Goal: Information Seeking & Learning: Learn about a topic

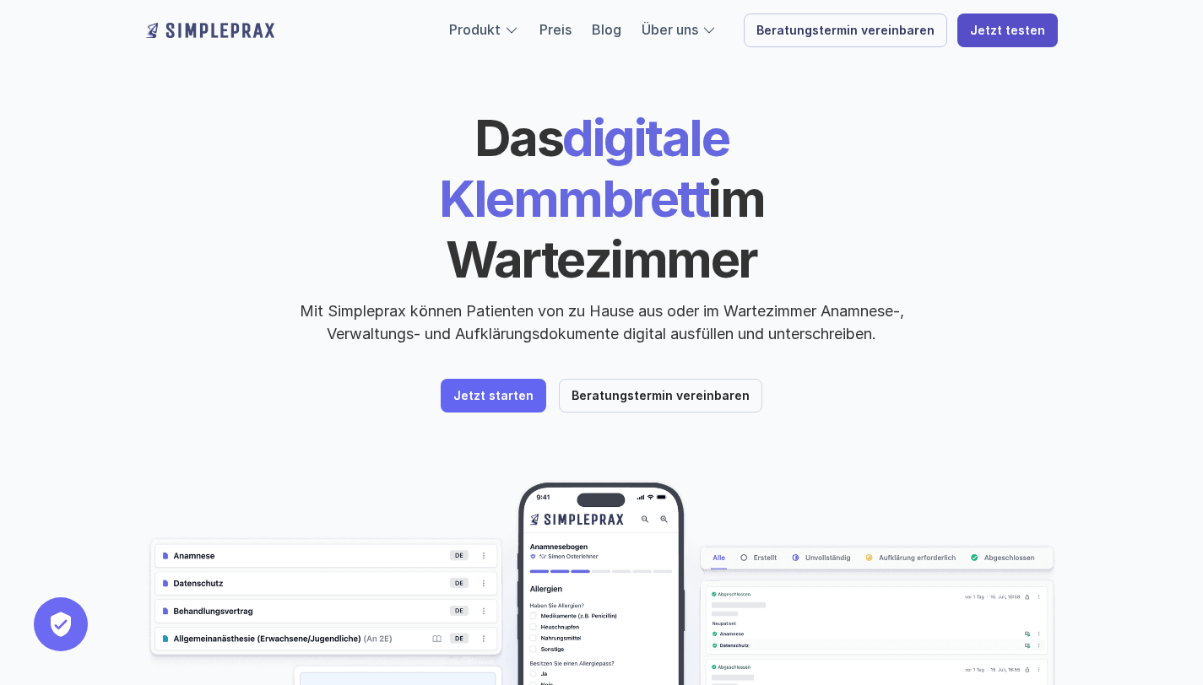
click at [990, 24] on p "Jetzt testen" at bounding box center [1007, 31] width 75 height 14
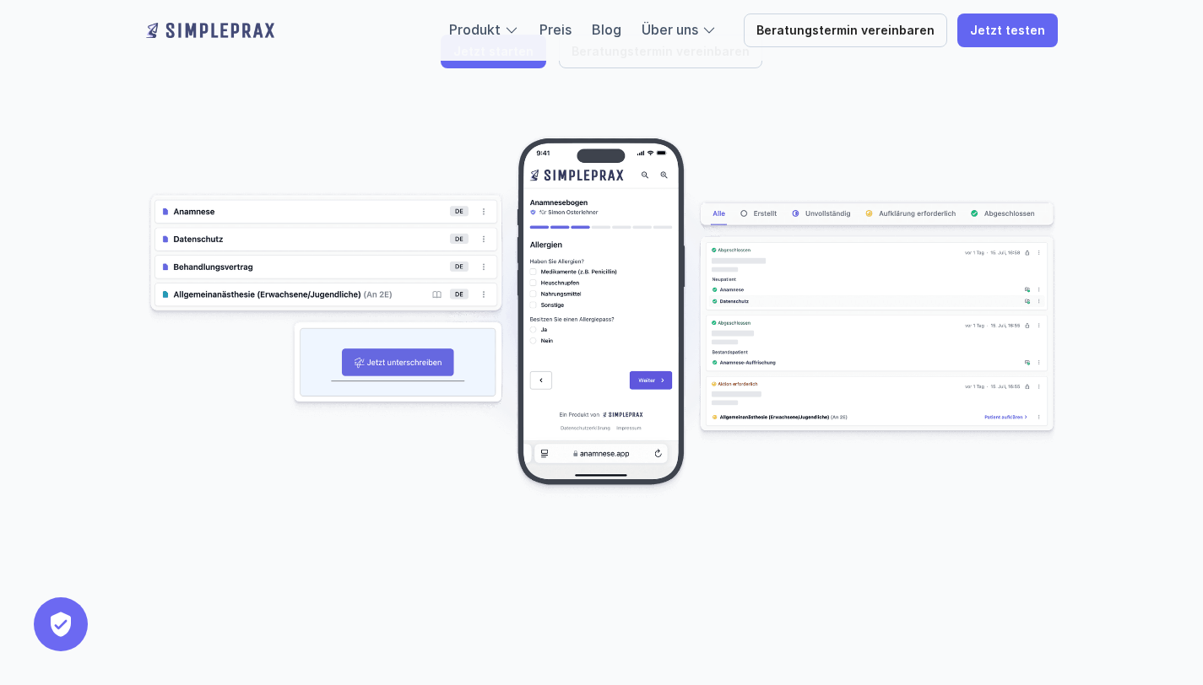
scroll to position [432, 0]
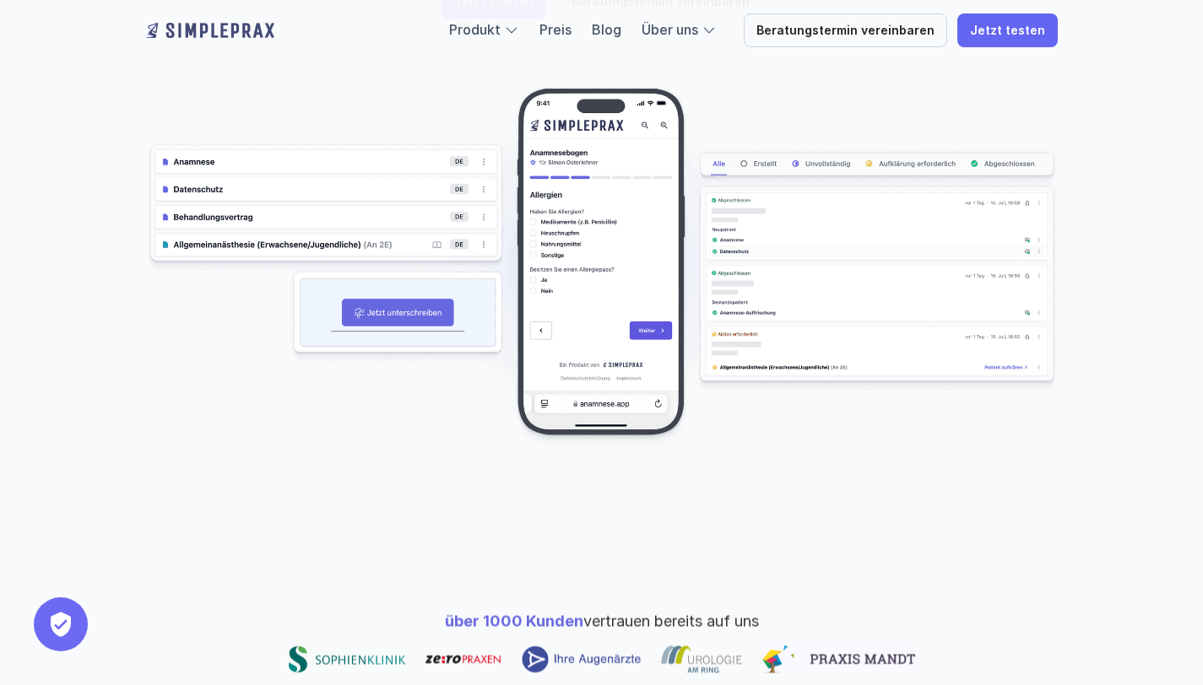
click at [412, 256] on img at bounding box center [601, 267] width 911 height 363
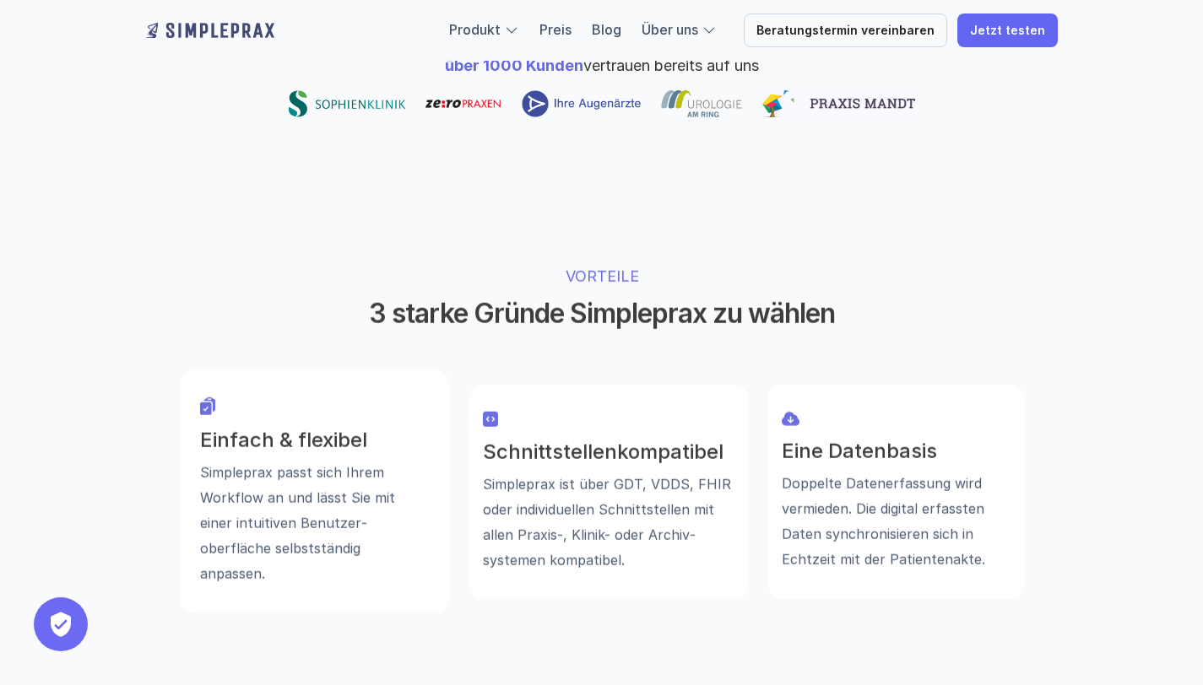
scroll to position [991, 0]
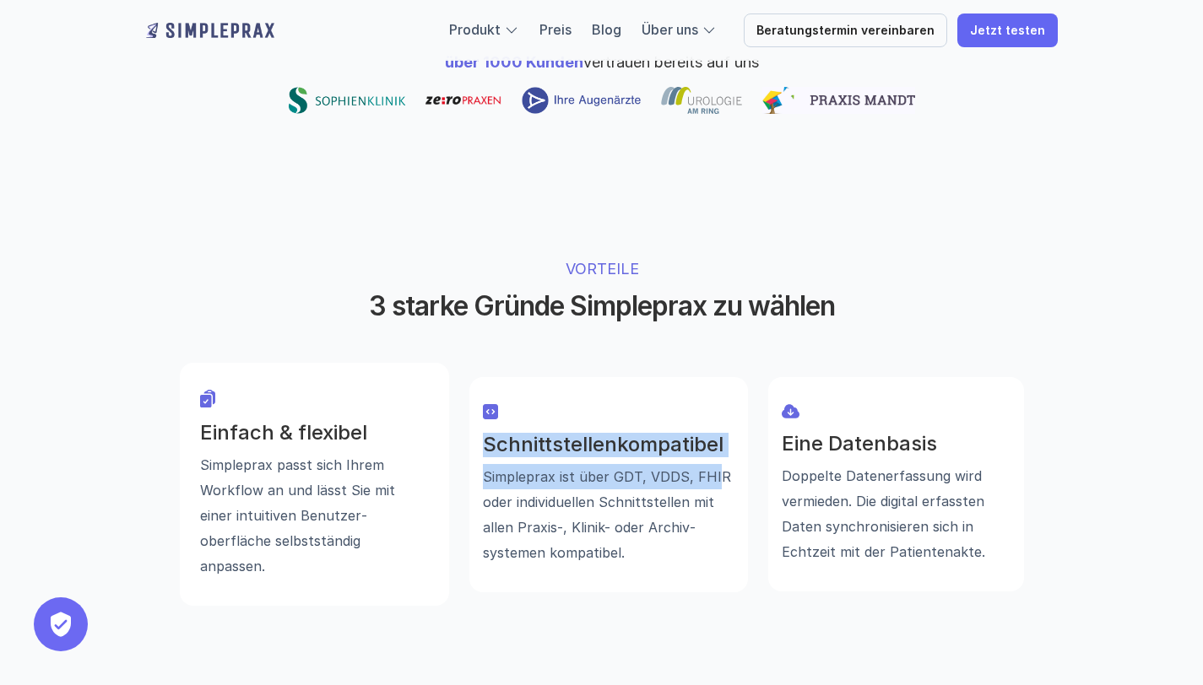
drag, startPoint x: 488, startPoint y: 370, endPoint x: 711, endPoint y: 394, distance: 224.9
click at [711, 433] on div "Schnittstellenkompatibel Simpleprax ist über GDT, VDDS, FHIR oder individuellen…" at bounding box center [608, 499] width 251 height 132
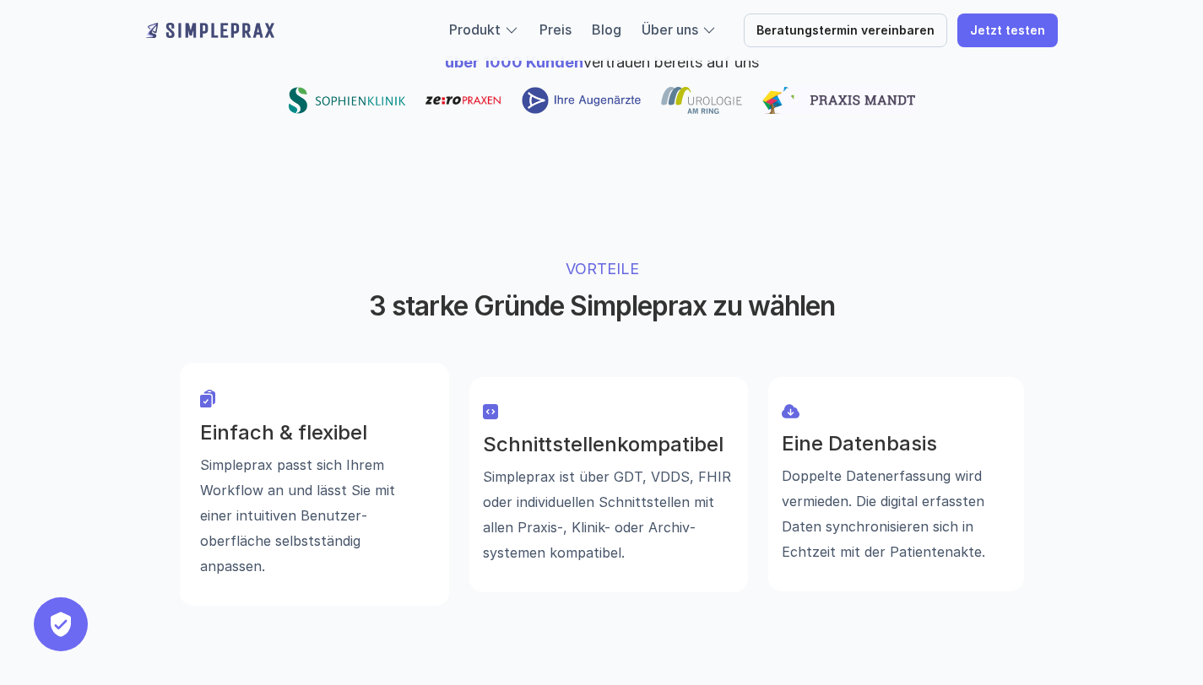
click at [721, 463] on p "Simpleprax ist über GDT, VDDS, FHIR oder individuellen Schnittstellen mit allen…" at bounding box center [608, 513] width 251 height 101
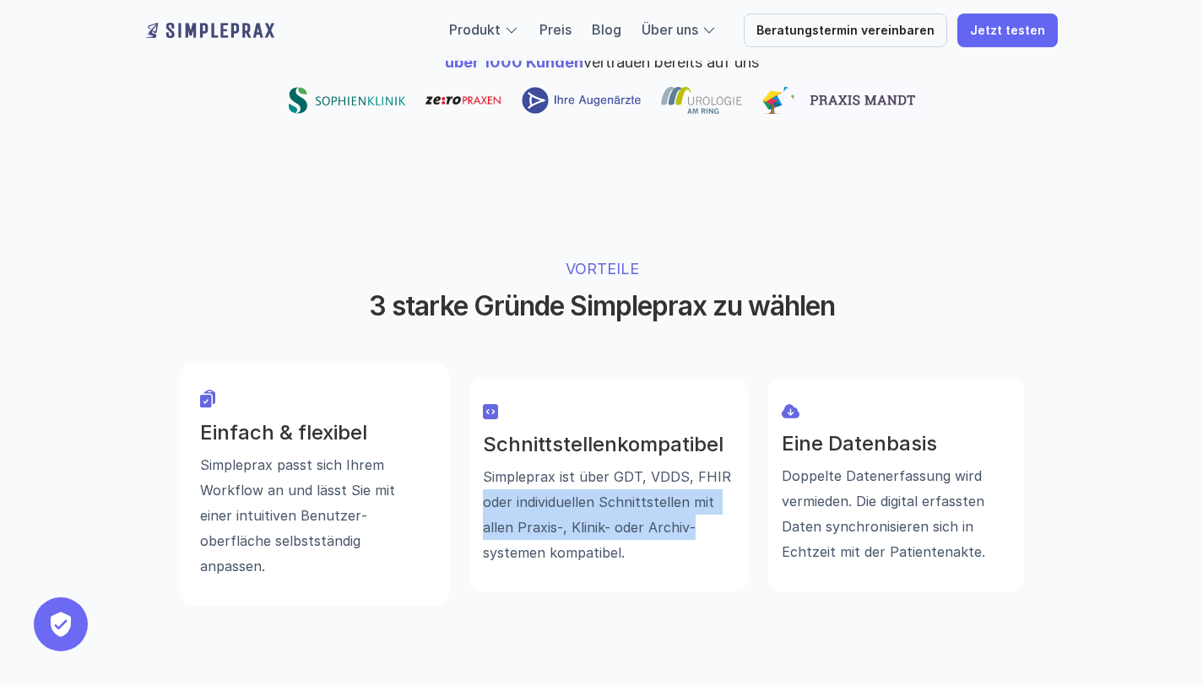
drag, startPoint x: 479, startPoint y: 422, endPoint x: 713, endPoint y: 448, distance: 235.2
click at [715, 448] on div "Schnittstellenkompatibel Simpleprax ist über GDT, VDDS, FHIR oder individuellen…" at bounding box center [608, 484] width 278 height 215
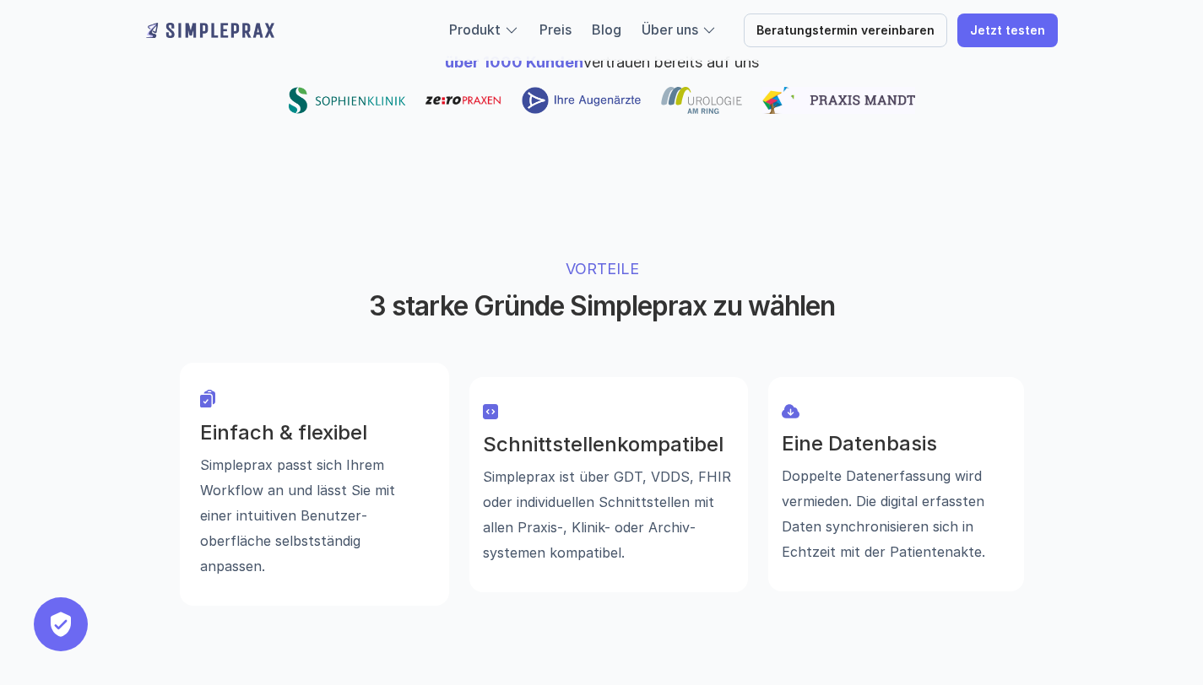
click at [697, 467] on p "Simpleprax ist über GDT, VDDS, FHIR oder individuellen Schnittstellen mit allen…" at bounding box center [608, 513] width 251 height 101
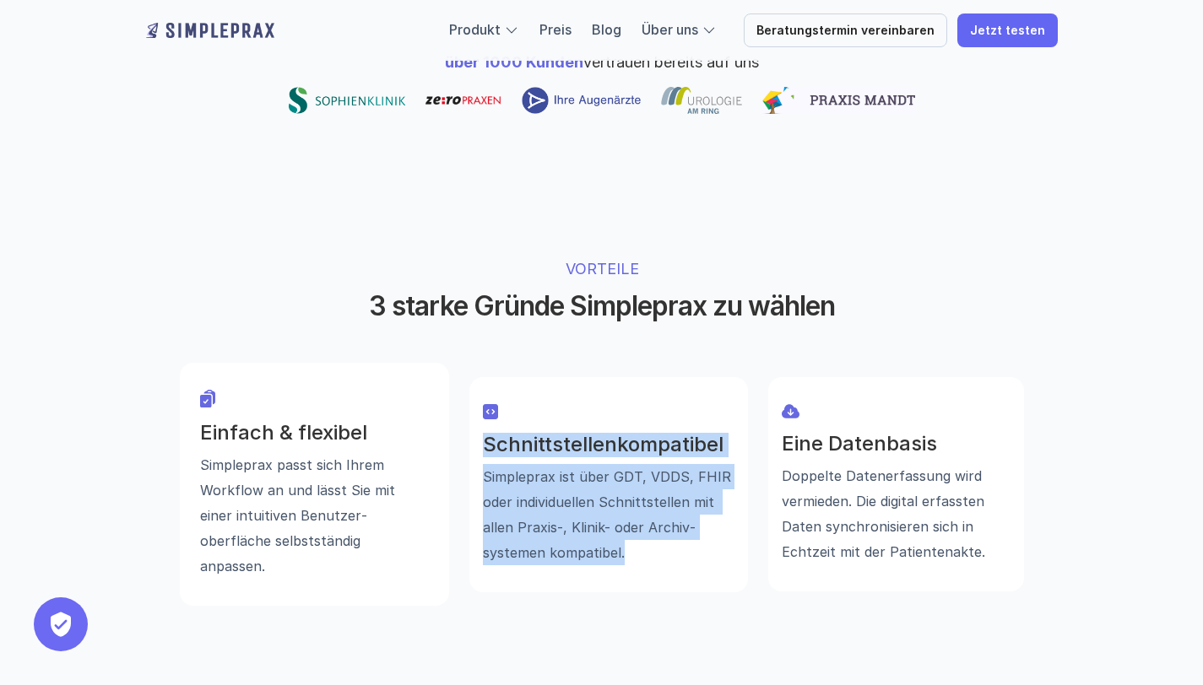
drag, startPoint x: 632, startPoint y: 478, endPoint x: 481, endPoint y: 357, distance: 193.9
click at [481, 377] on div "Schnittstellenkompatibel Simpleprax ist über GDT, VDDS, FHIR oder individuellen…" at bounding box center [608, 484] width 278 height 215
click at [595, 377] on div "Schnittstellenkompatibel Simpleprax ist über GDT, VDDS, FHIR oder individuellen…" at bounding box center [608, 484] width 278 height 215
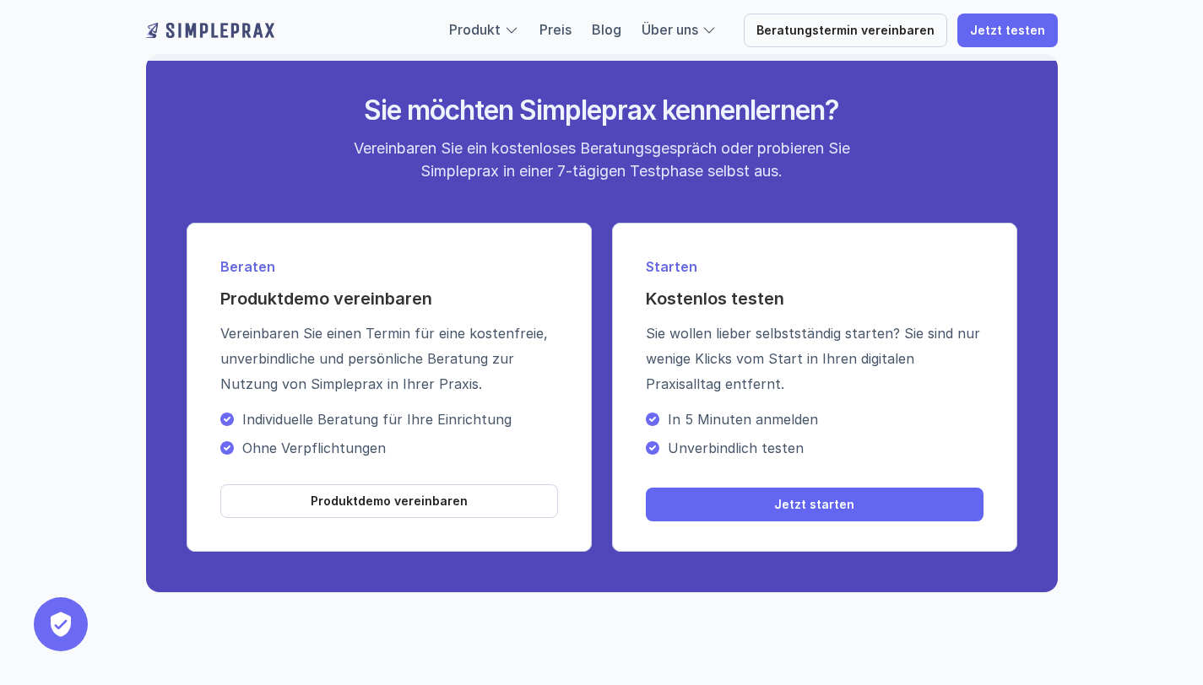
scroll to position [5887, 0]
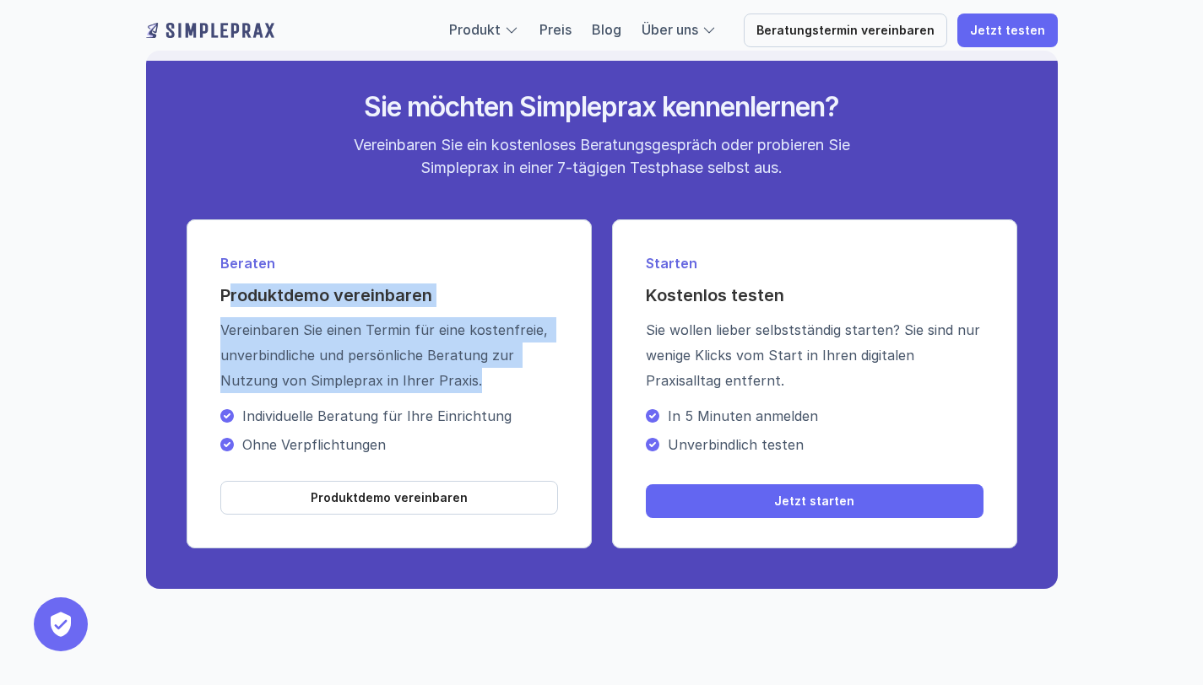
drag, startPoint x: 229, startPoint y: 299, endPoint x: 478, endPoint y: 378, distance: 262.1
click at [478, 379] on div "Beraten Produktdemo vereinbaren Vereinbaren Sie einen Termin für eine kostenfre…" at bounding box center [389, 355] width 338 height 204
click at [478, 378] on p "Vereinbaren Sie einen Termin für eine kostenfreie, unverbindliche und persönlic…" at bounding box center [389, 355] width 338 height 76
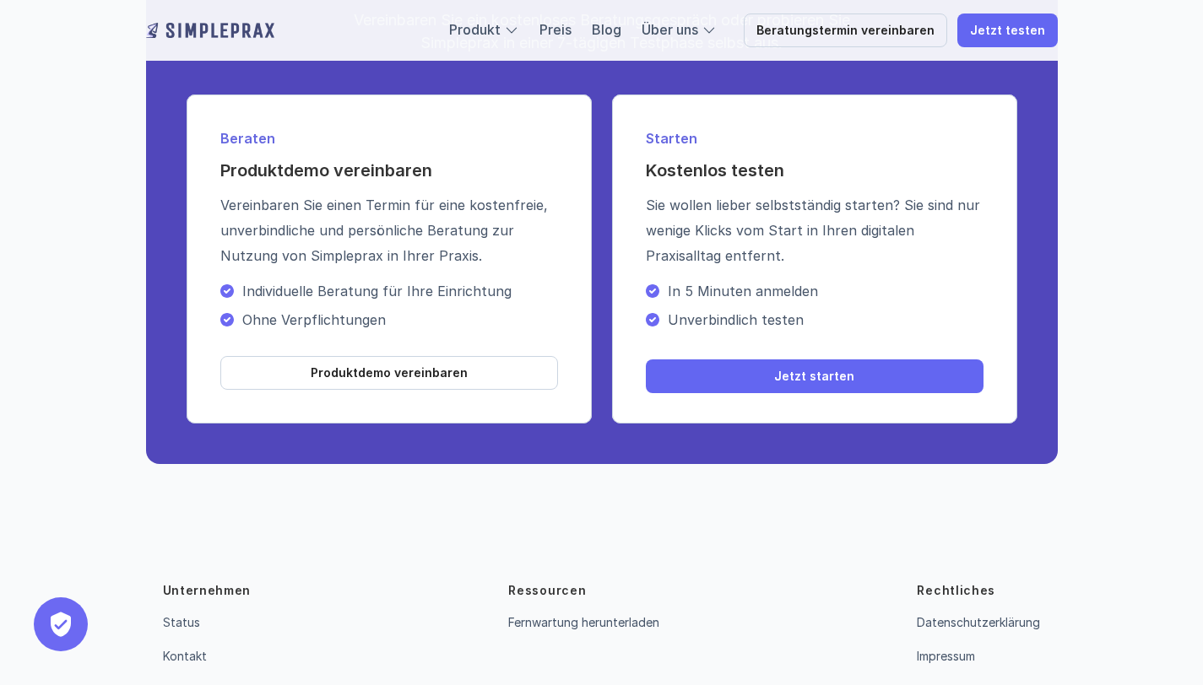
scroll to position [6089, 0]
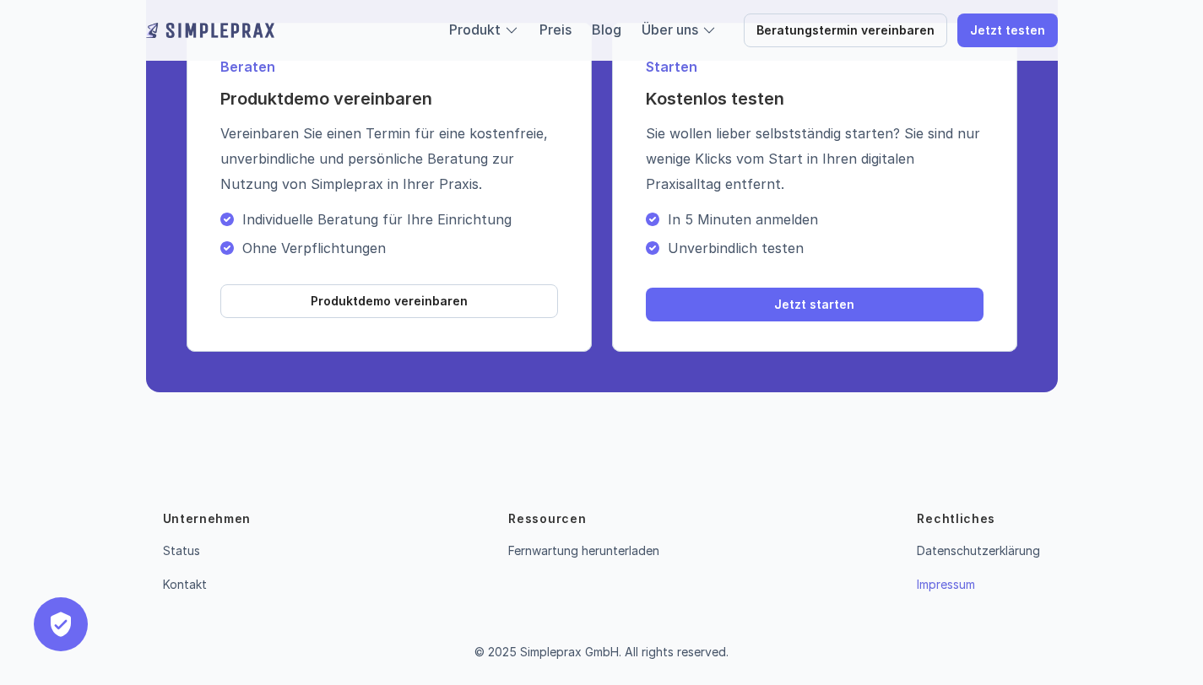
click at [968, 588] on link "Impressum" at bounding box center [945, 584] width 58 height 14
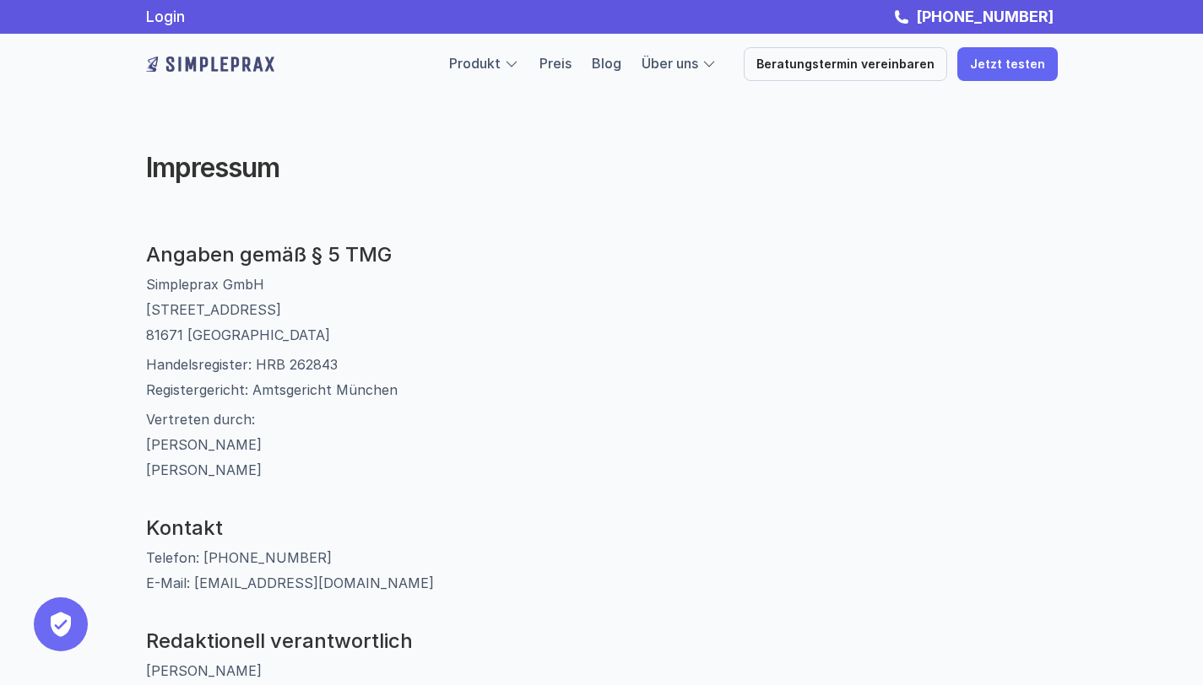
scroll to position [1121, 0]
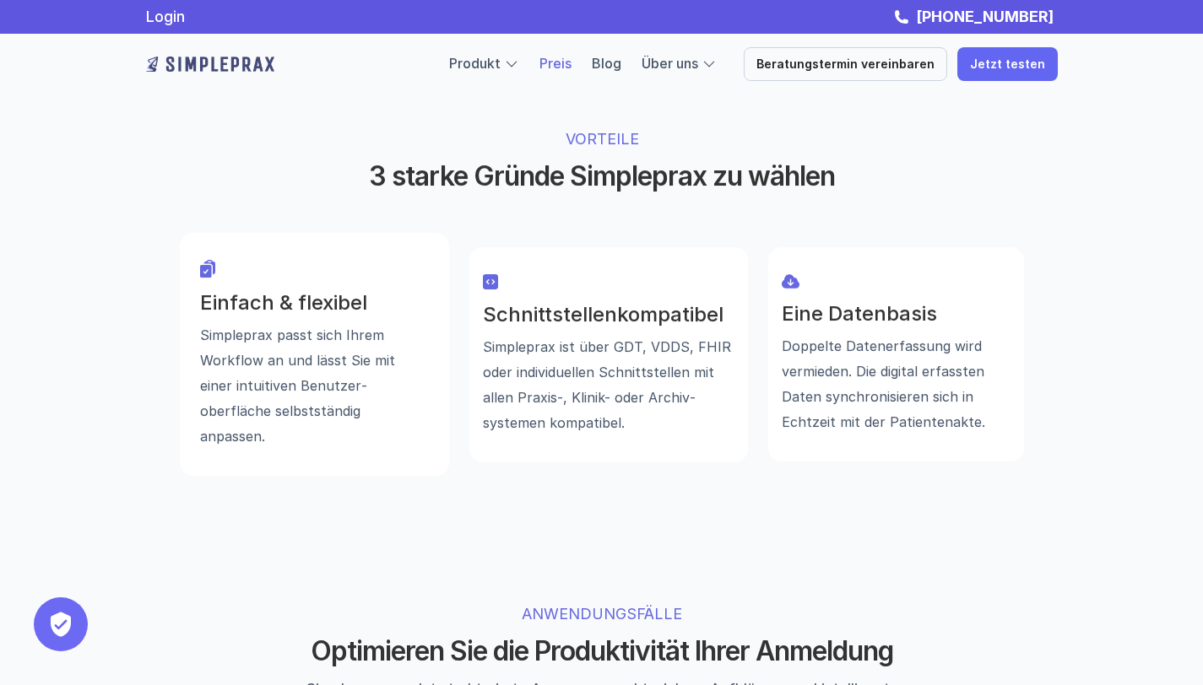
click at [570, 66] on link "Preis" at bounding box center [555, 63] width 32 height 17
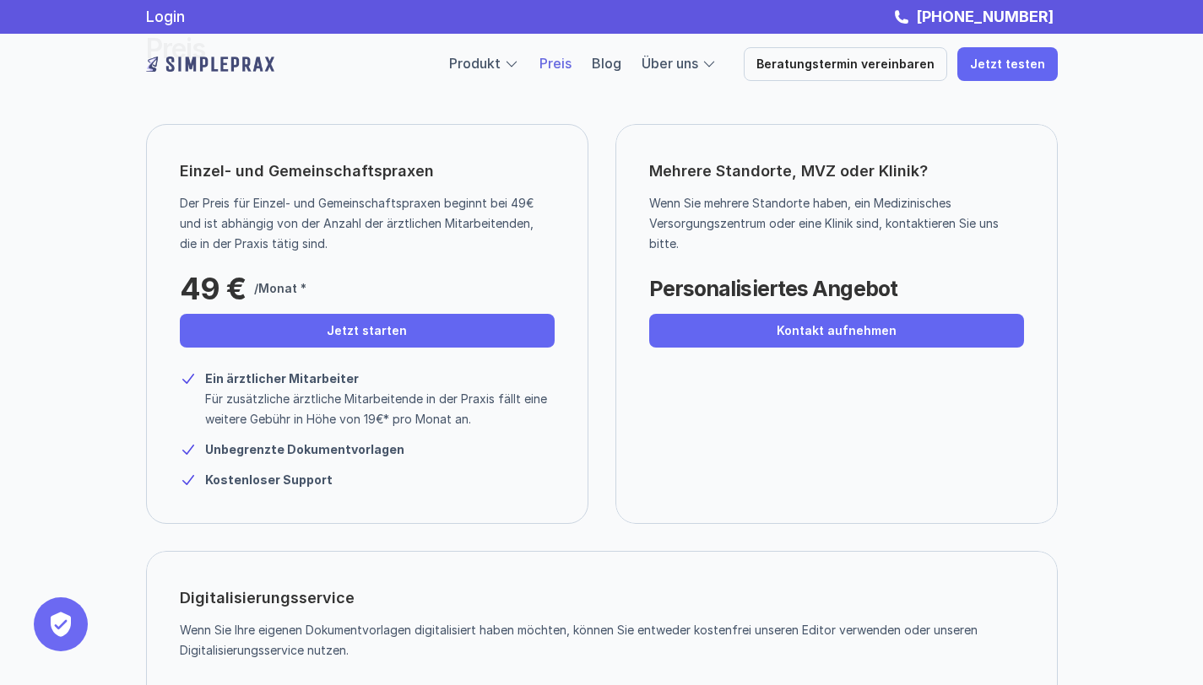
scroll to position [46, 0]
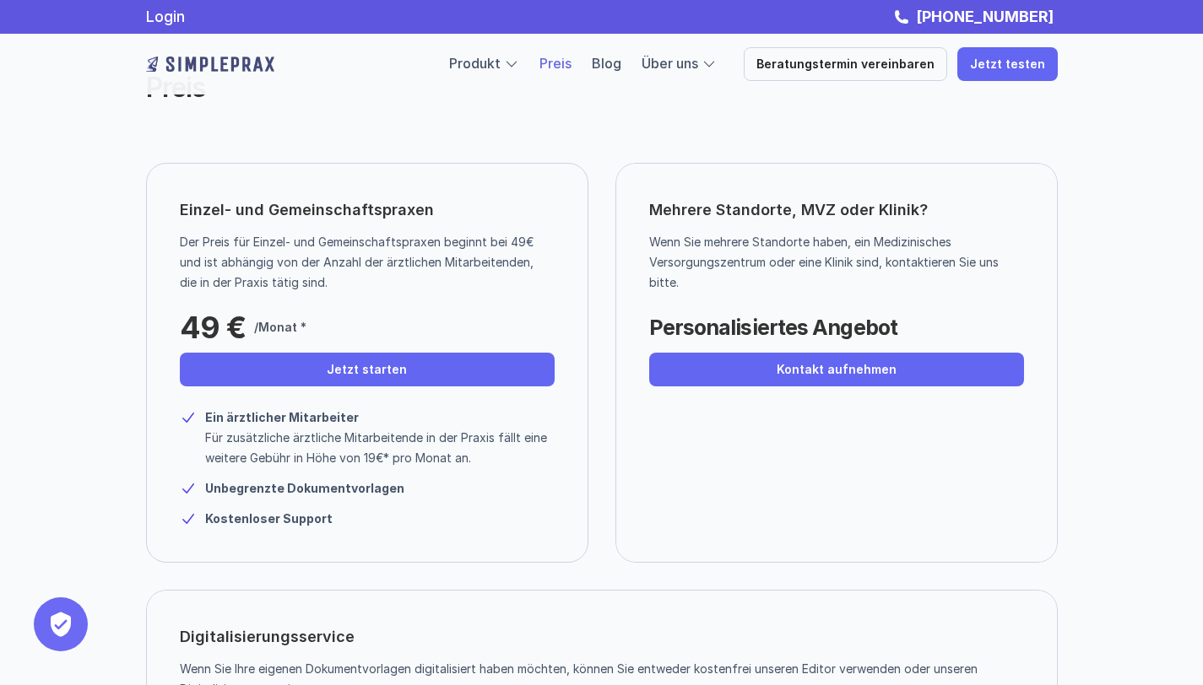
click at [692, 50] on div "Produkt Preis Blog Über uns Beratungstermin vereinbaren Jetzt testen" at bounding box center [753, 64] width 608 height 34
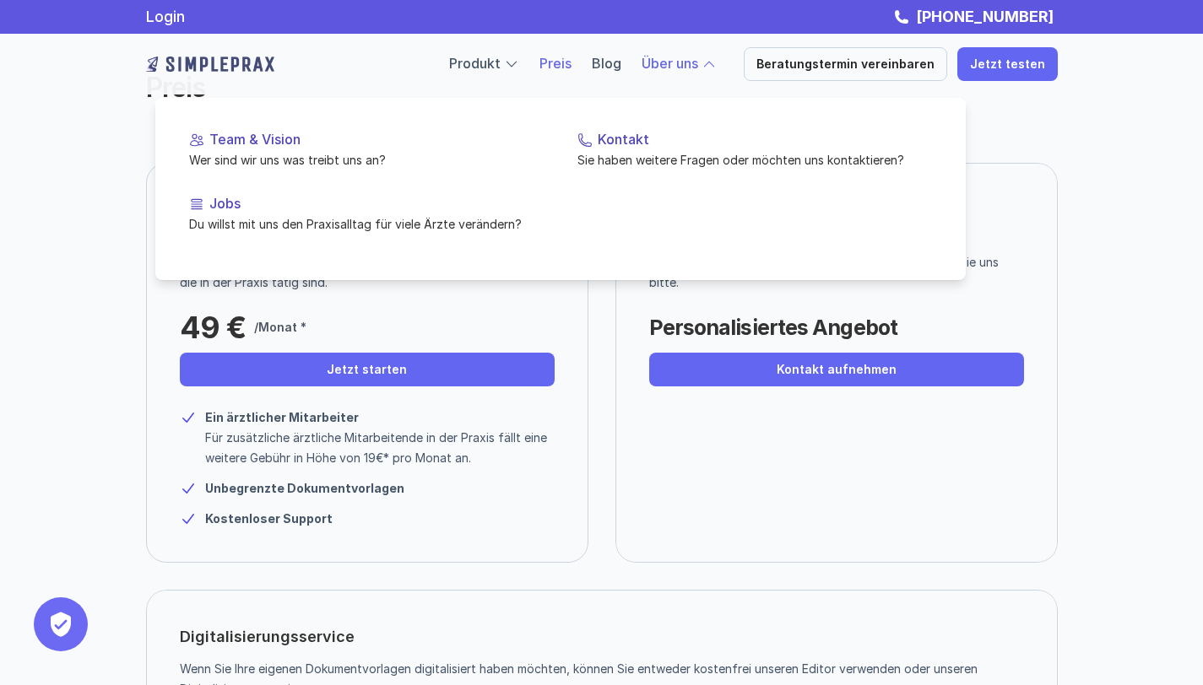
click at [692, 60] on link "Über uns" at bounding box center [669, 63] width 57 height 17
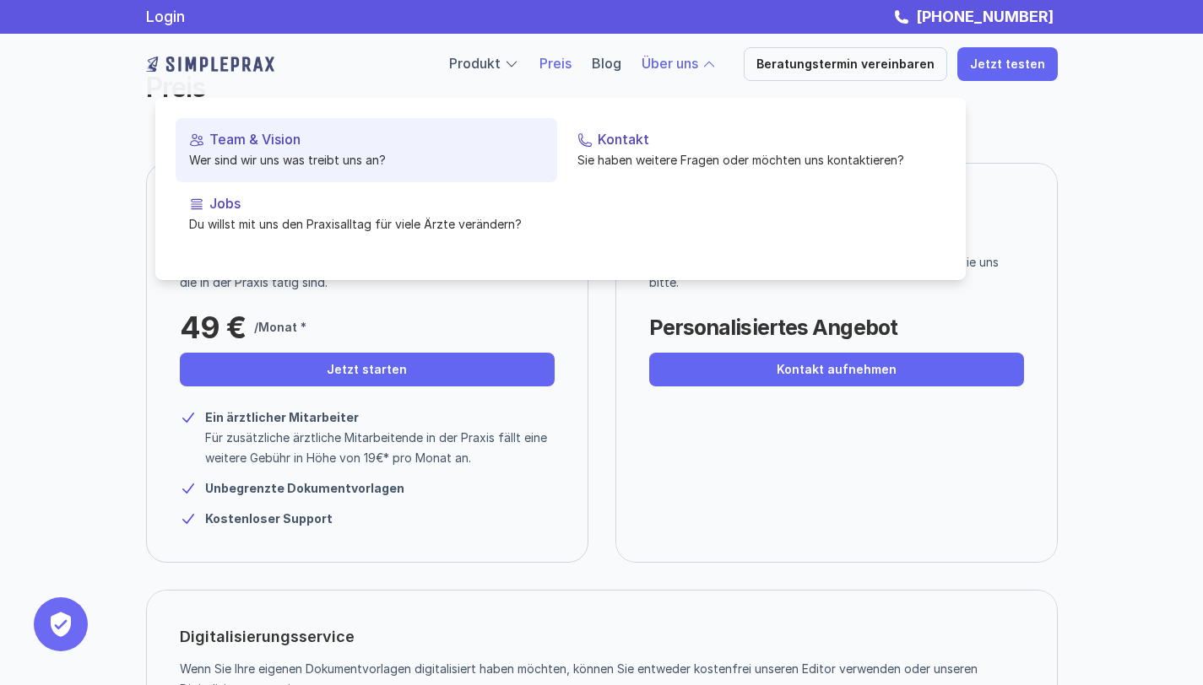
click at [327, 149] on link "Team & Vision Wer sind wir uns was treibt uns an?" at bounding box center [366, 150] width 381 height 64
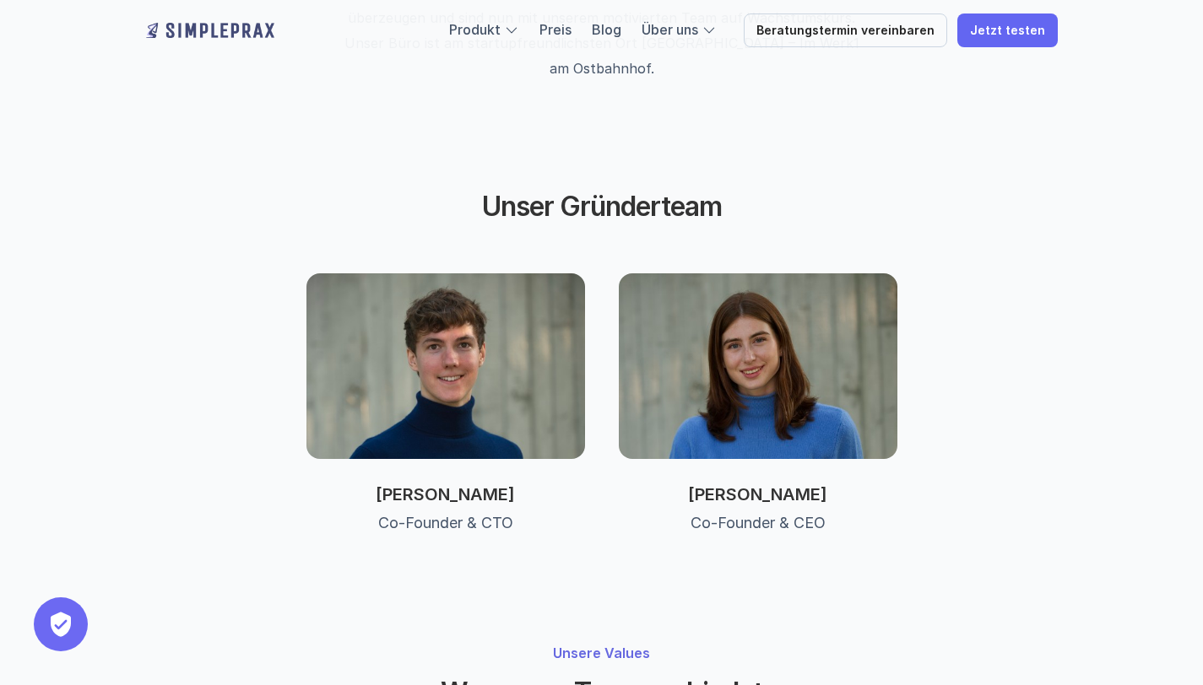
scroll to position [749, 0]
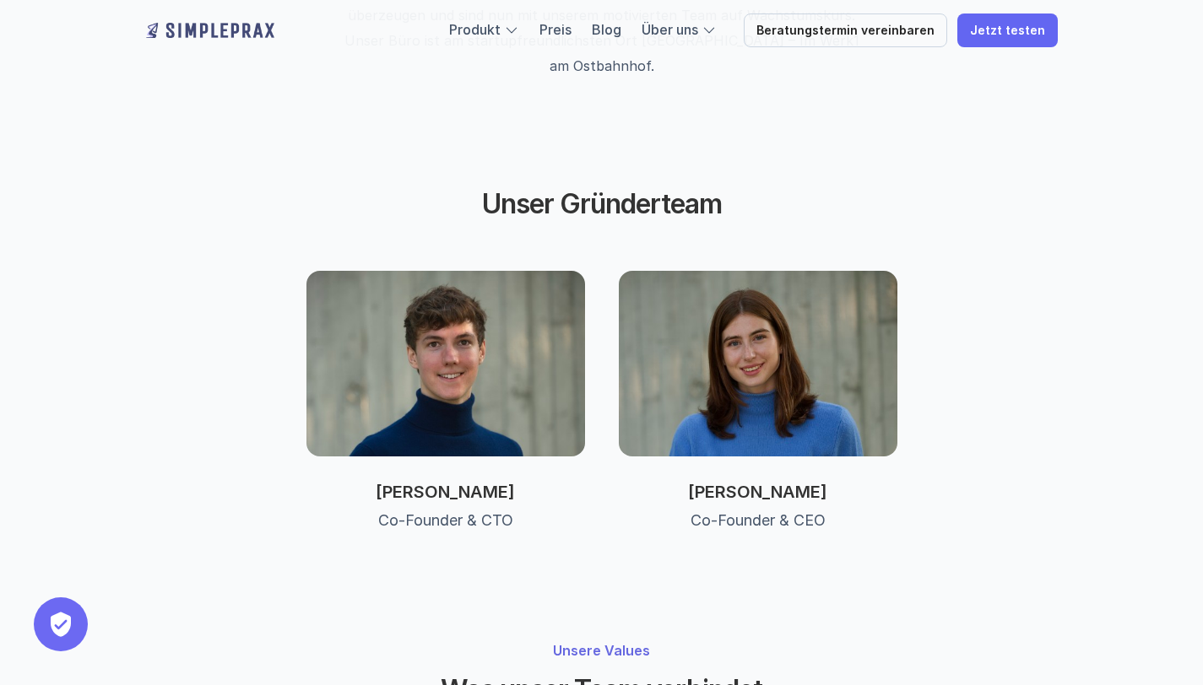
drag, startPoint x: 520, startPoint y: 436, endPoint x: 379, endPoint y: 435, distance: 140.9
click at [379, 482] on p "[PERSON_NAME]" at bounding box center [445, 492] width 278 height 20
click at [382, 482] on p "[PERSON_NAME]" at bounding box center [445, 492] width 278 height 20
drag, startPoint x: 376, startPoint y: 435, endPoint x: 495, endPoint y: 424, distance: 119.5
click at [495, 482] on p "[PERSON_NAME]" at bounding box center [445, 492] width 278 height 20
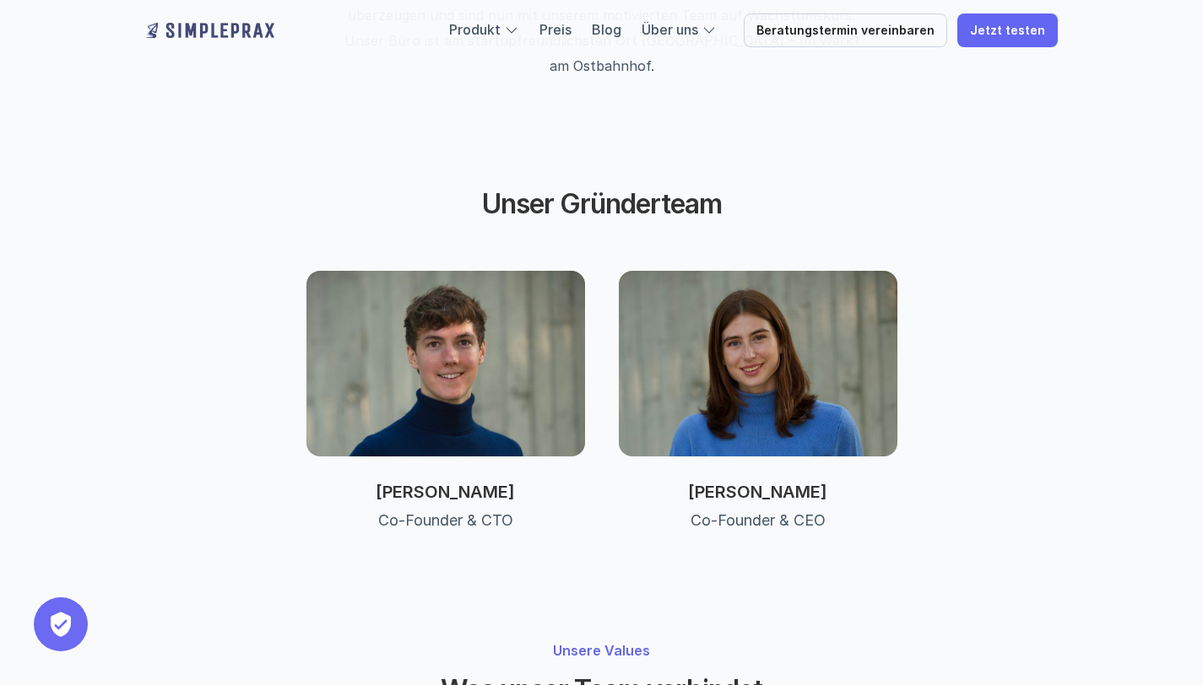
click at [528, 482] on p "[PERSON_NAME]" at bounding box center [445, 492] width 278 height 20
drag, startPoint x: 529, startPoint y: 430, endPoint x: 361, endPoint y: 433, distance: 167.9
click at [361, 482] on p "[PERSON_NAME]" at bounding box center [445, 492] width 278 height 20
copy p "[PERSON_NAME]"
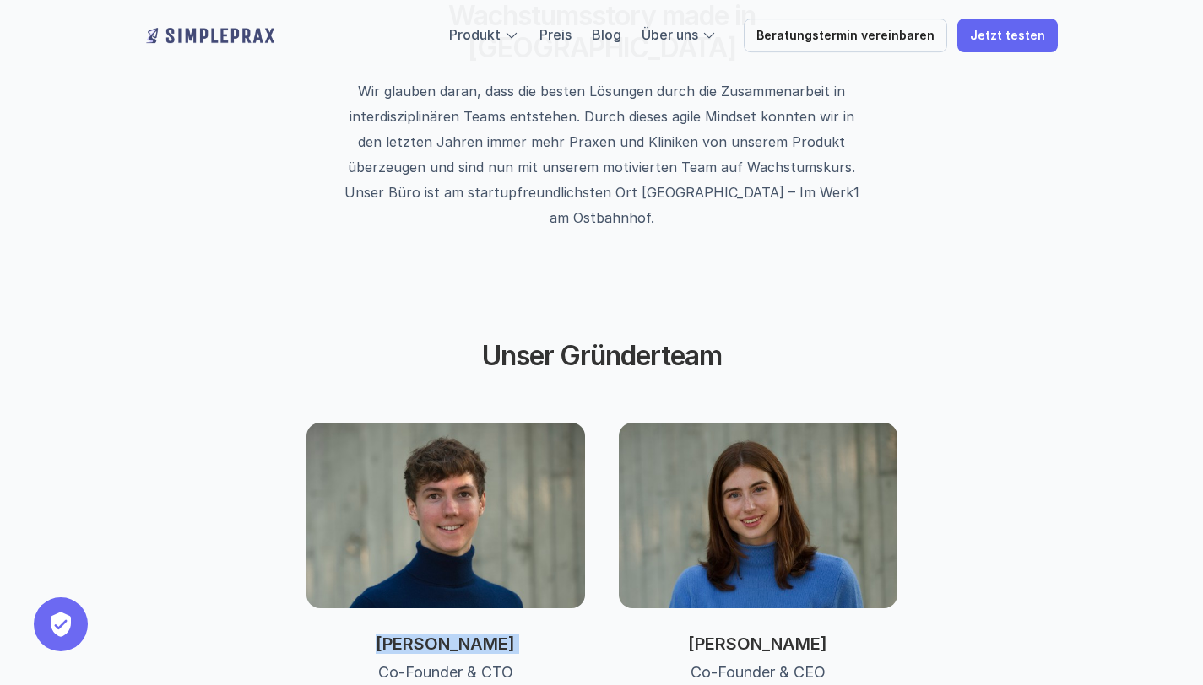
scroll to position [637, 0]
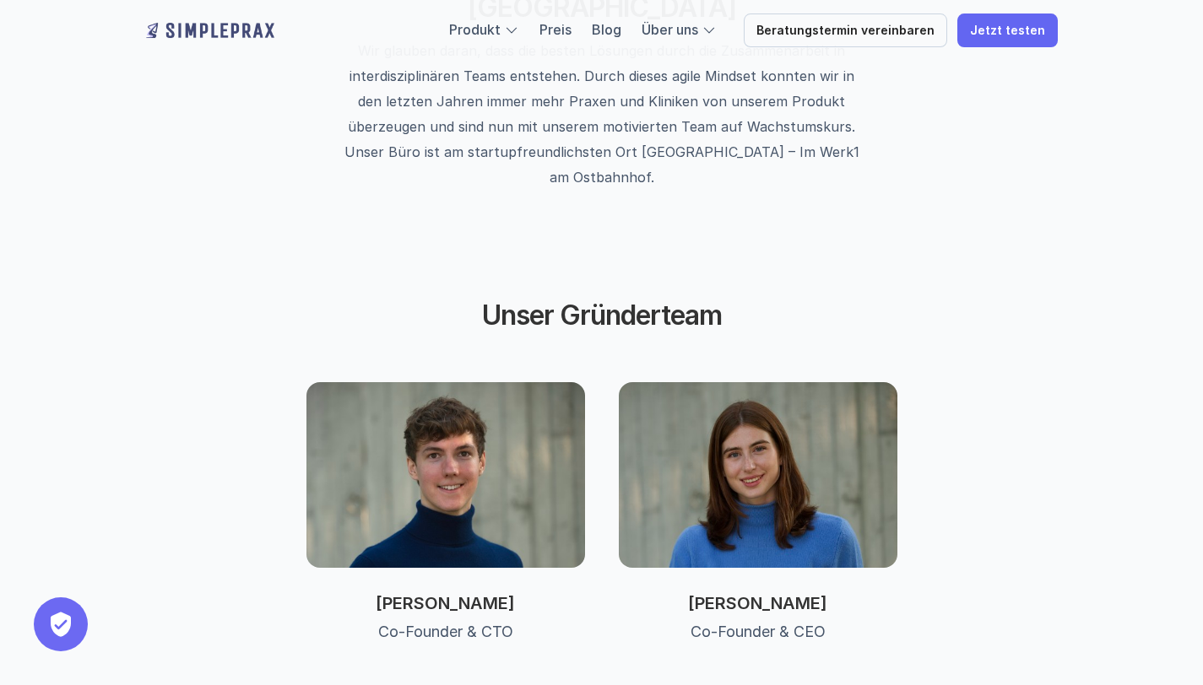
click at [769, 300] on h2 "Unser Gründerteam" at bounding box center [602, 316] width 422 height 32
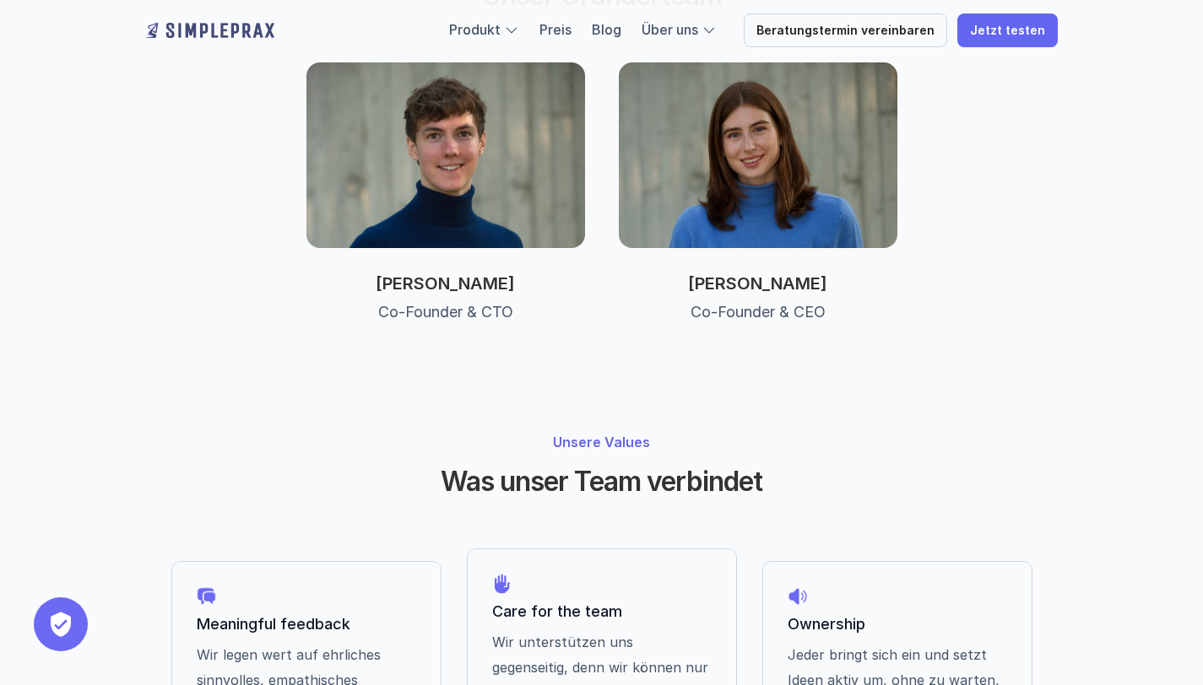
scroll to position [966, 0]
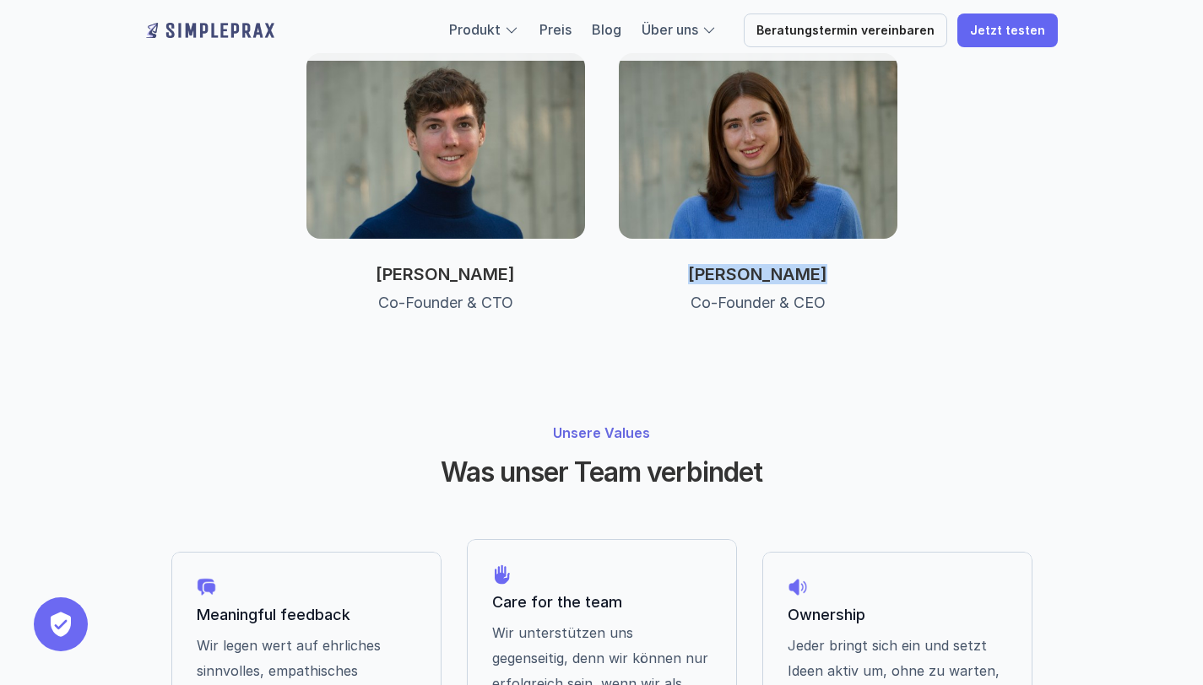
drag, startPoint x: 814, startPoint y: 216, endPoint x: 685, endPoint y: 219, distance: 129.1
click at [685, 264] on p "[PERSON_NAME]" at bounding box center [758, 274] width 278 height 20
copy p "[PERSON_NAME]"
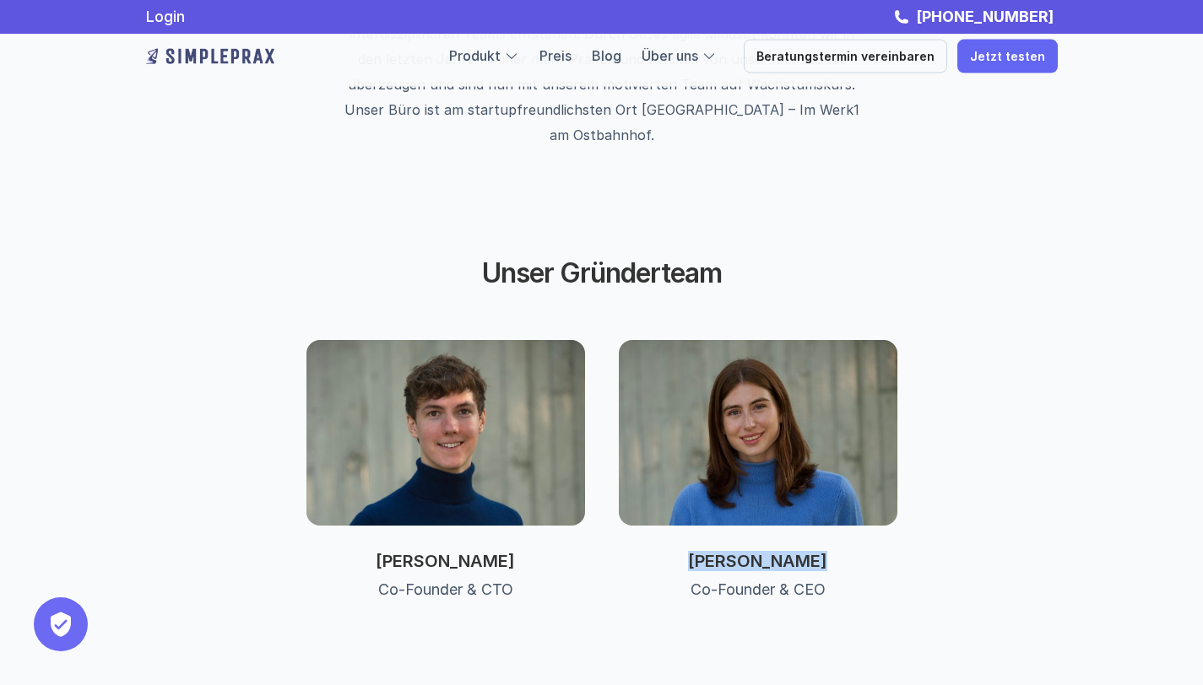
scroll to position [542, 0]
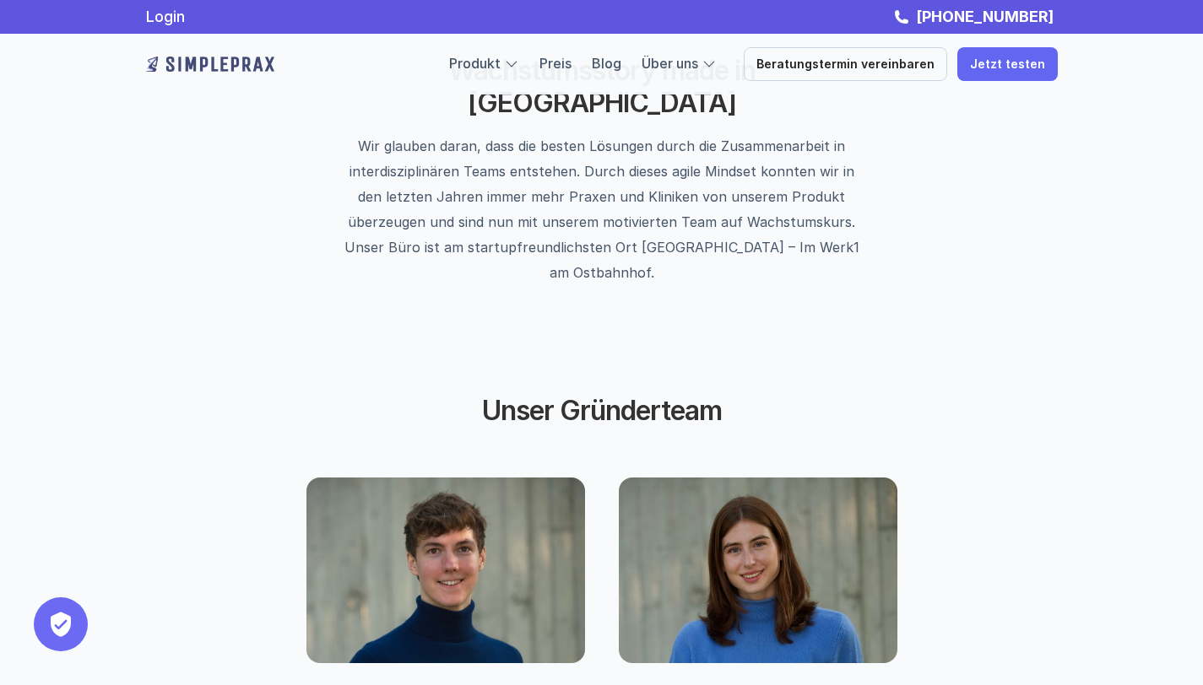
click at [649, 344] on div "Unser Gründerteam [PERSON_NAME] Co-Founder & CTO [PERSON_NAME] Co-Founder & CEO" at bounding box center [601, 566] width 1013 height 444
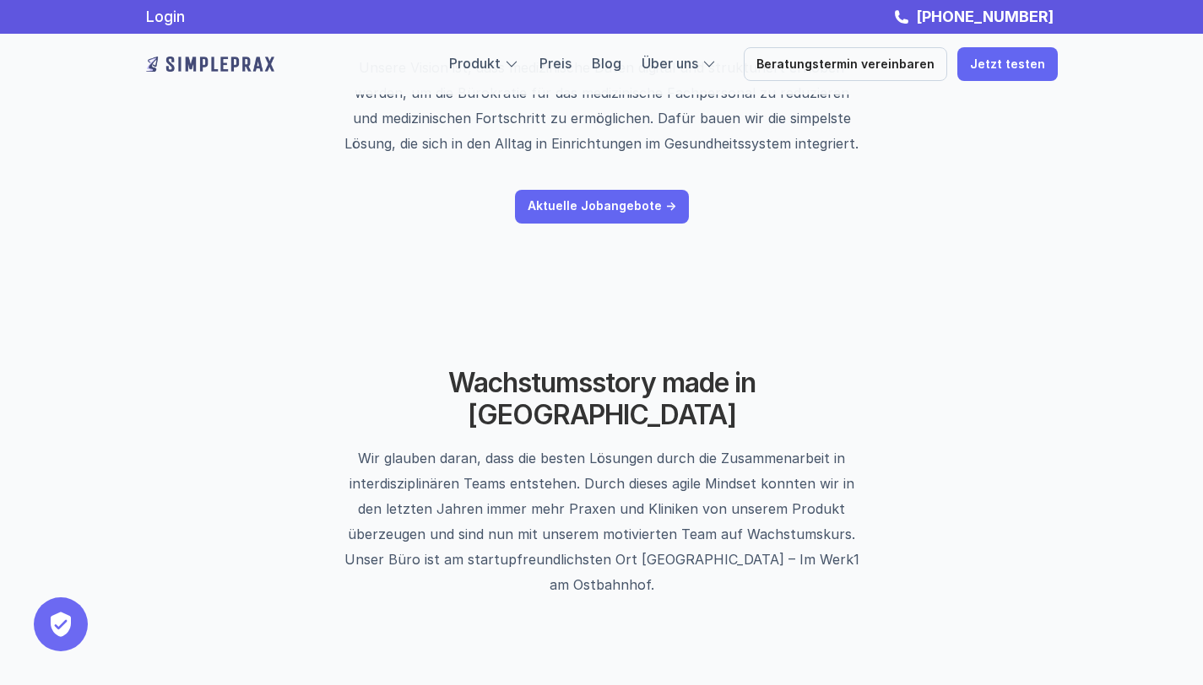
scroll to position [165, 0]
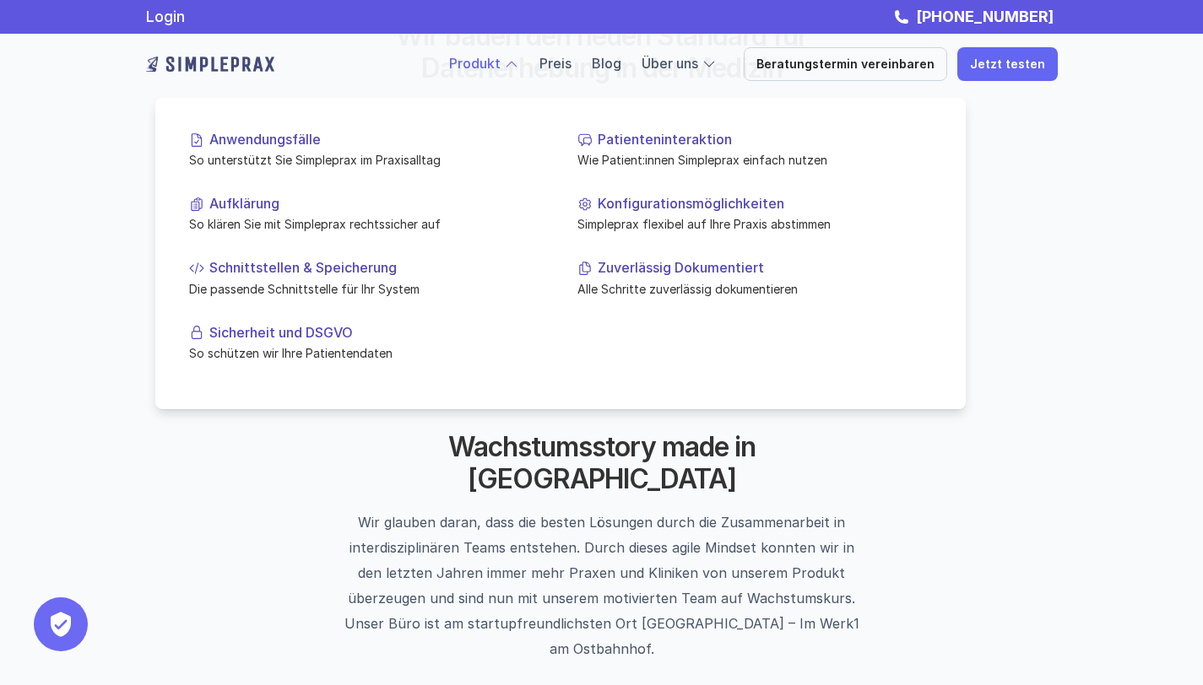
click at [491, 64] on link "Produkt" at bounding box center [474, 63] width 51 height 17
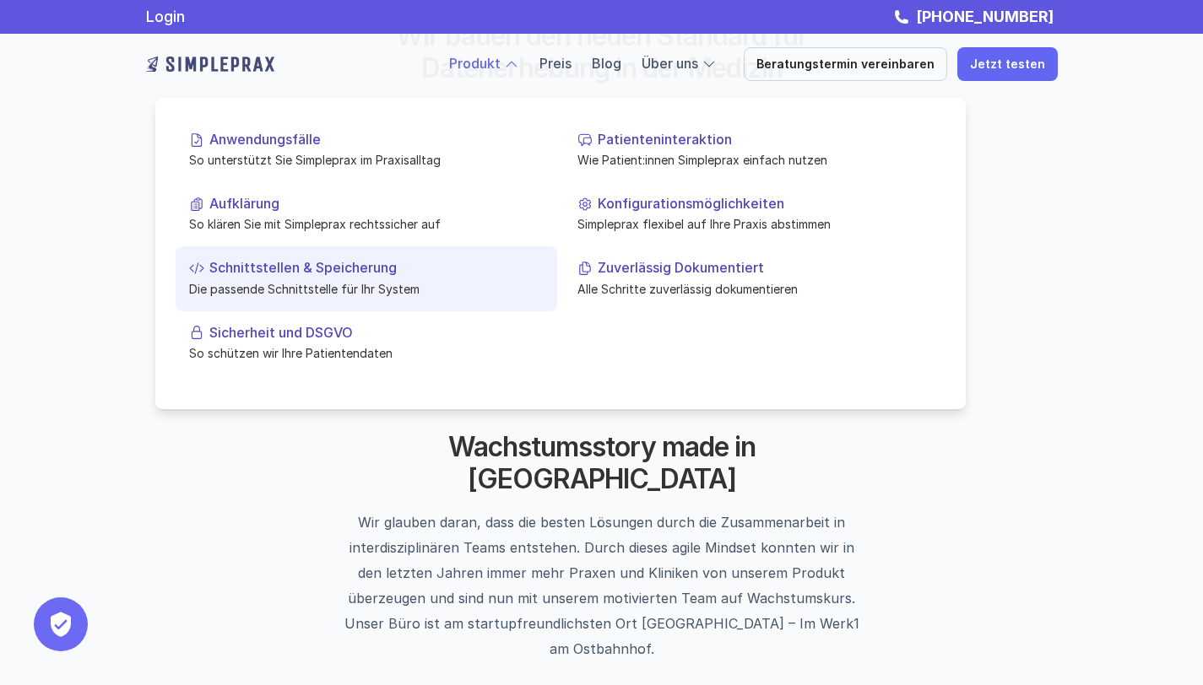
click at [406, 283] on p "Die passende Schnittstelle für Ihr System" at bounding box center [366, 288] width 354 height 18
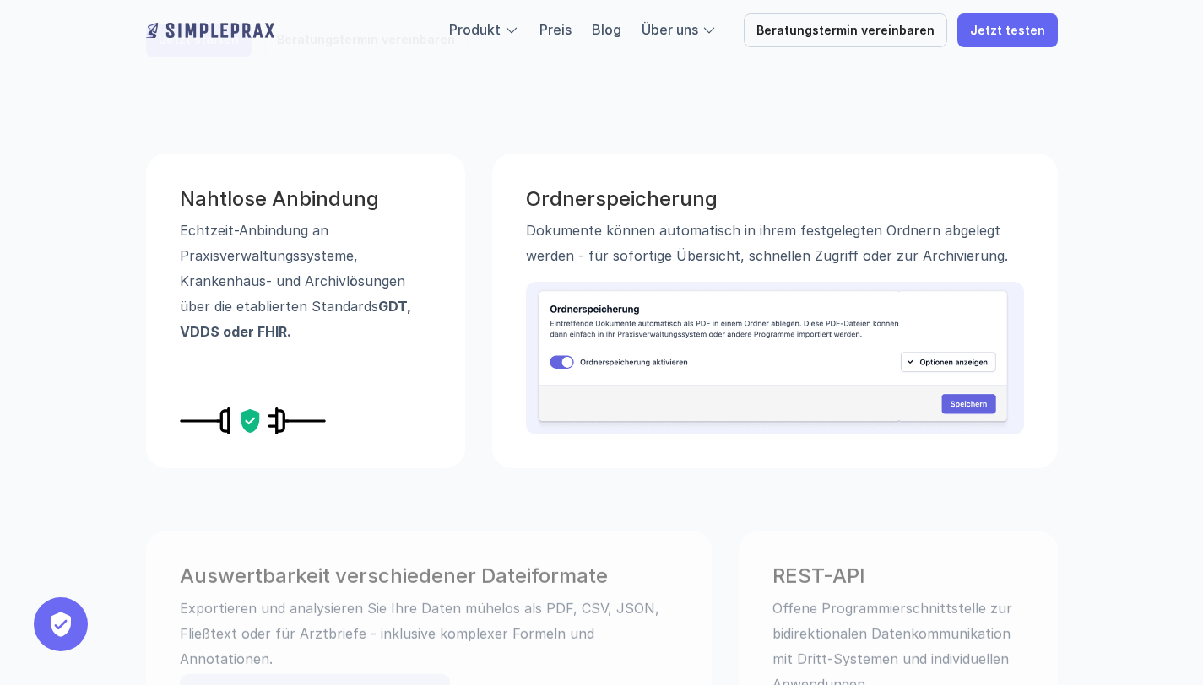
scroll to position [340, 0]
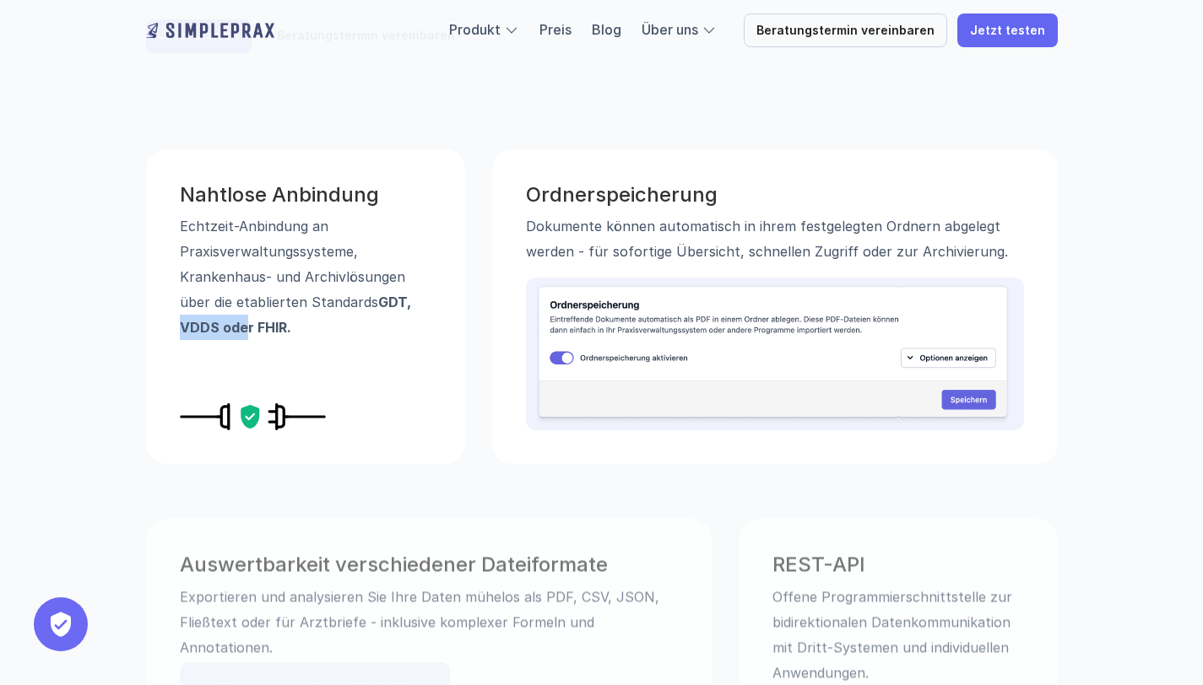
drag, startPoint x: 179, startPoint y: 327, endPoint x: 244, endPoint y: 327, distance: 65.0
click at [244, 326] on strong "GDT, VDDS oder FHIR." at bounding box center [297, 315] width 235 height 42
click at [280, 240] on p "Echtzeit-Anbindung an Praxisverwaltungssysteme, Krankenhaus- und Archivlösungen…" at bounding box center [305, 276] width 251 height 127
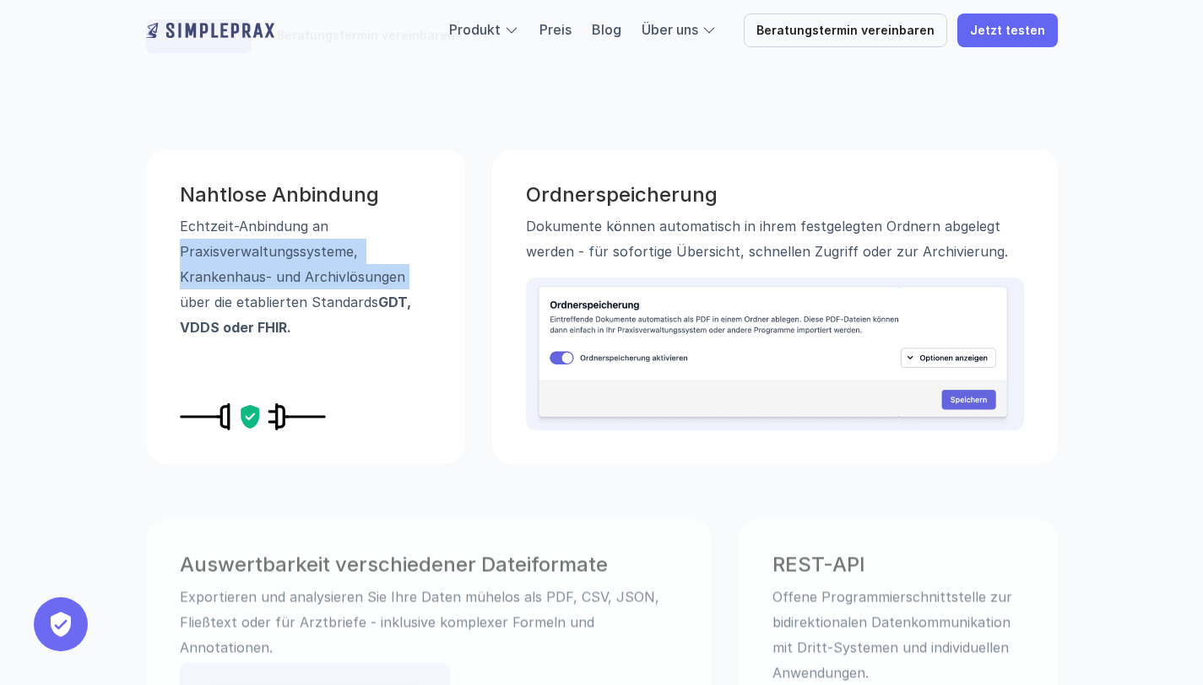
drag, startPoint x: 176, startPoint y: 257, endPoint x: 409, endPoint y: 275, distance: 234.4
click at [411, 277] on div "Nahtlose Anbindung Echtzeit-Anbindung an Praxisverwaltungssysteme, Krankenhaus-…" at bounding box center [305, 306] width 319 height 315
click at [409, 275] on p "Echtzeit-Anbindung an Praxisverwaltungssysteme, Krankenhaus- und Archivlösungen…" at bounding box center [305, 276] width 251 height 127
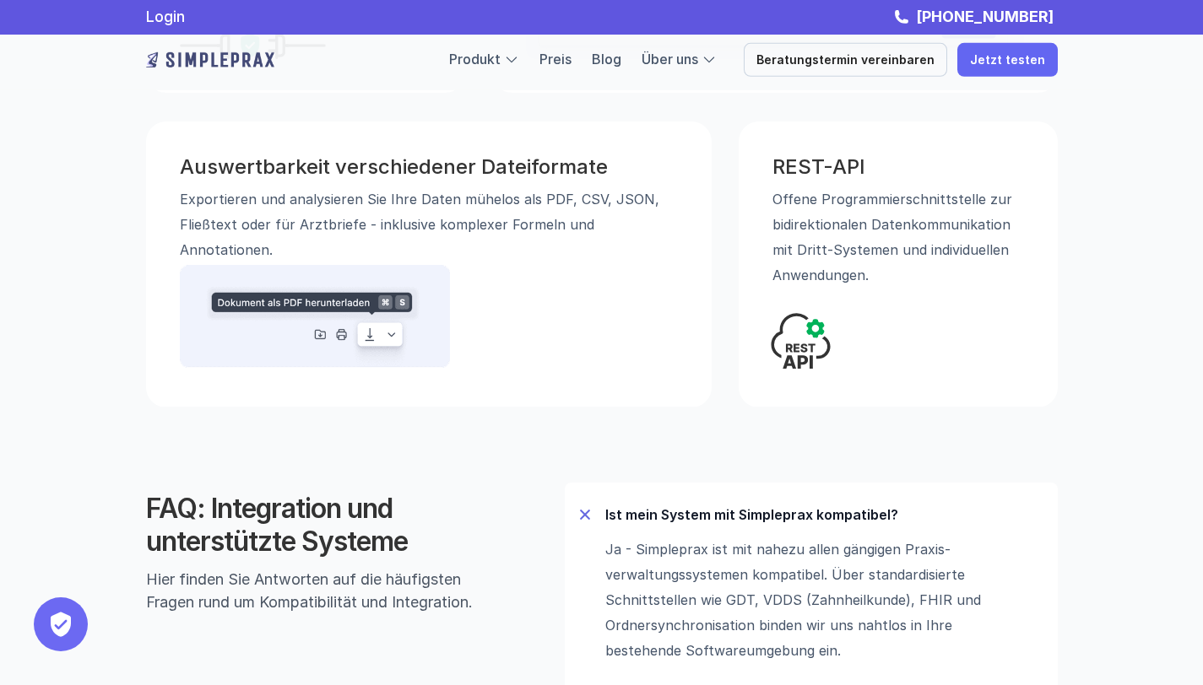
scroll to position [710, 0]
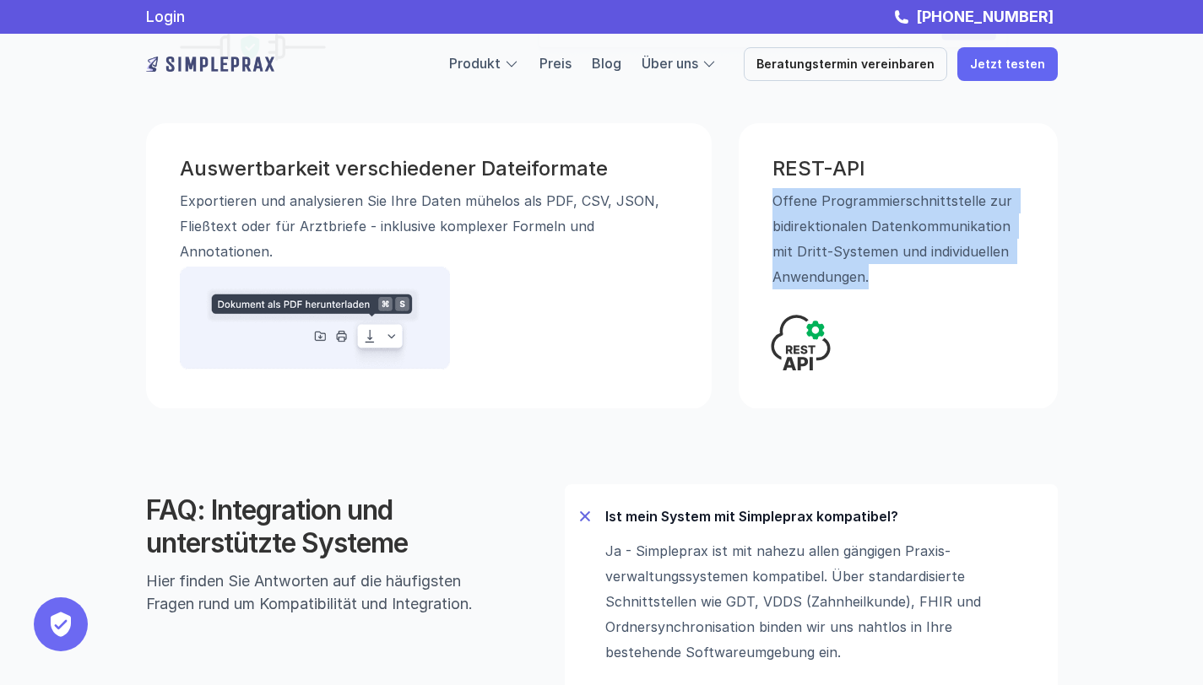
drag, startPoint x: 908, startPoint y: 286, endPoint x: 758, endPoint y: 194, distance: 176.1
click at [758, 194] on div "REST-API Offene Programmierschnittstelle zur bidirektionalen Daten­kommunikatio…" at bounding box center [897, 266] width 319 height 286
click at [760, 251] on div "REST-API Offene Programmierschnittstelle zur bidirektionalen Daten­kommunikatio…" at bounding box center [897, 266] width 319 height 286
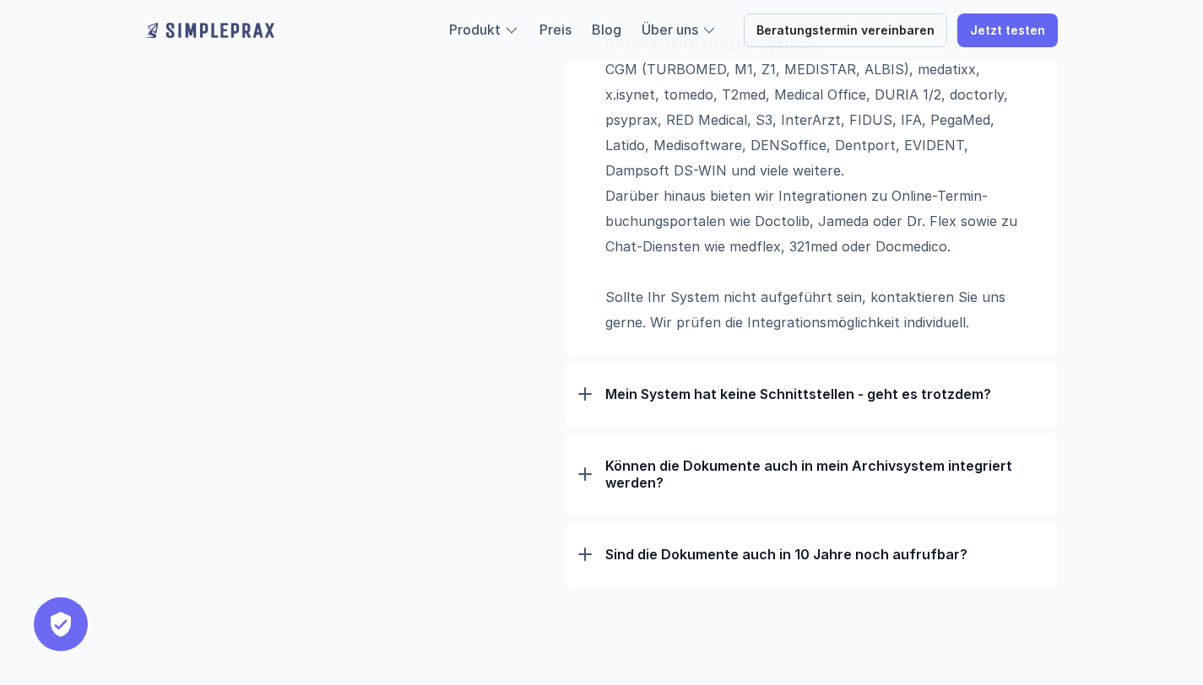
scroll to position [1373, 0]
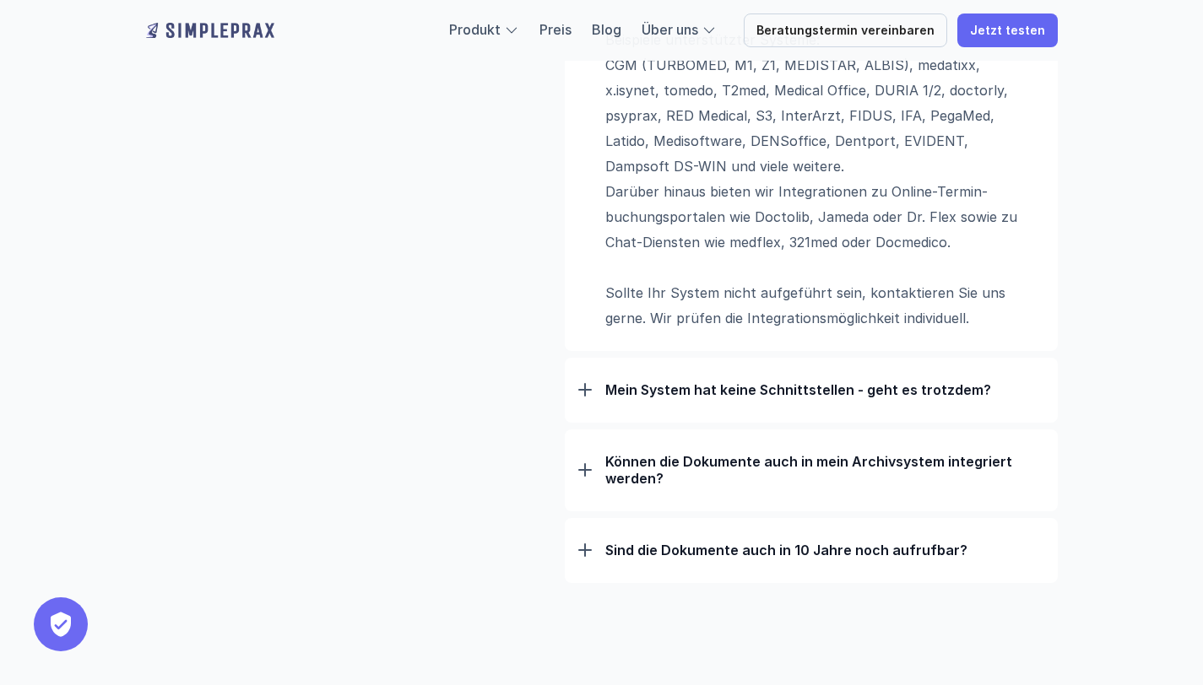
click at [712, 413] on div "Mein System hat keine Schnittstellen - geht es trotzdem? Auch wenn Ihr System k…" at bounding box center [811, 390] width 493 height 65
click at [717, 400] on div "Mein System hat keine Schnittstellen - geht es trotzdem?" at bounding box center [811, 390] width 466 height 44
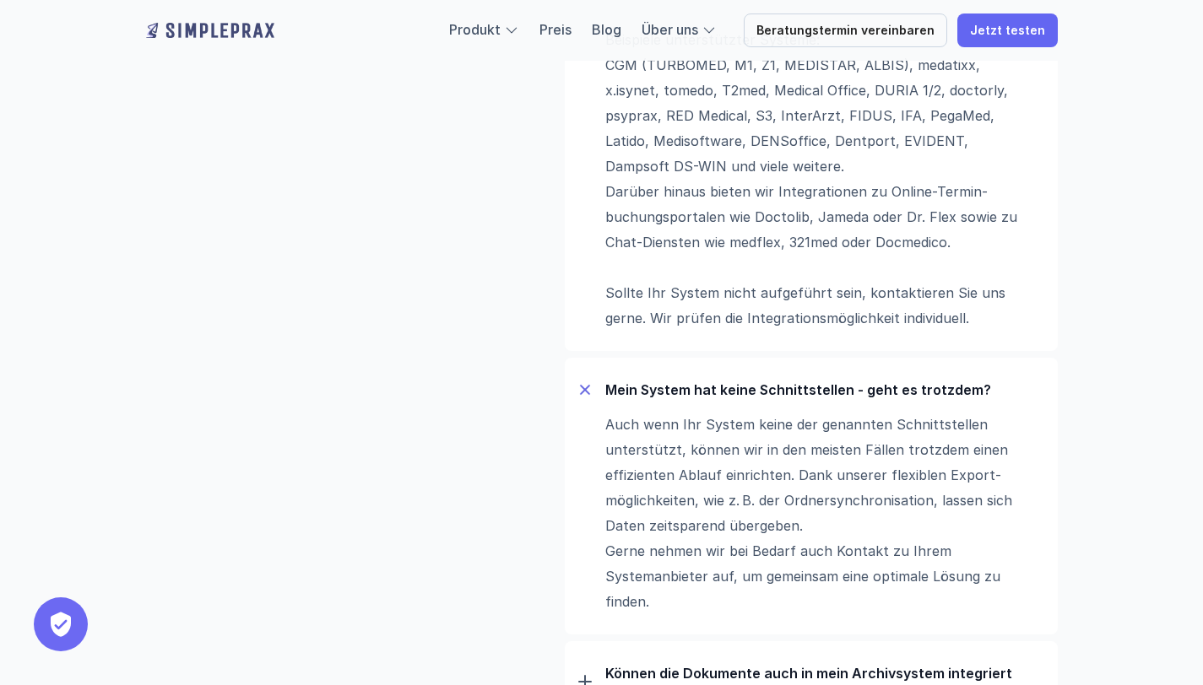
click at [717, 397] on p "Mein System hat keine Schnittstellen - geht es trotzdem?" at bounding box center [824, 389] width 439 height 17
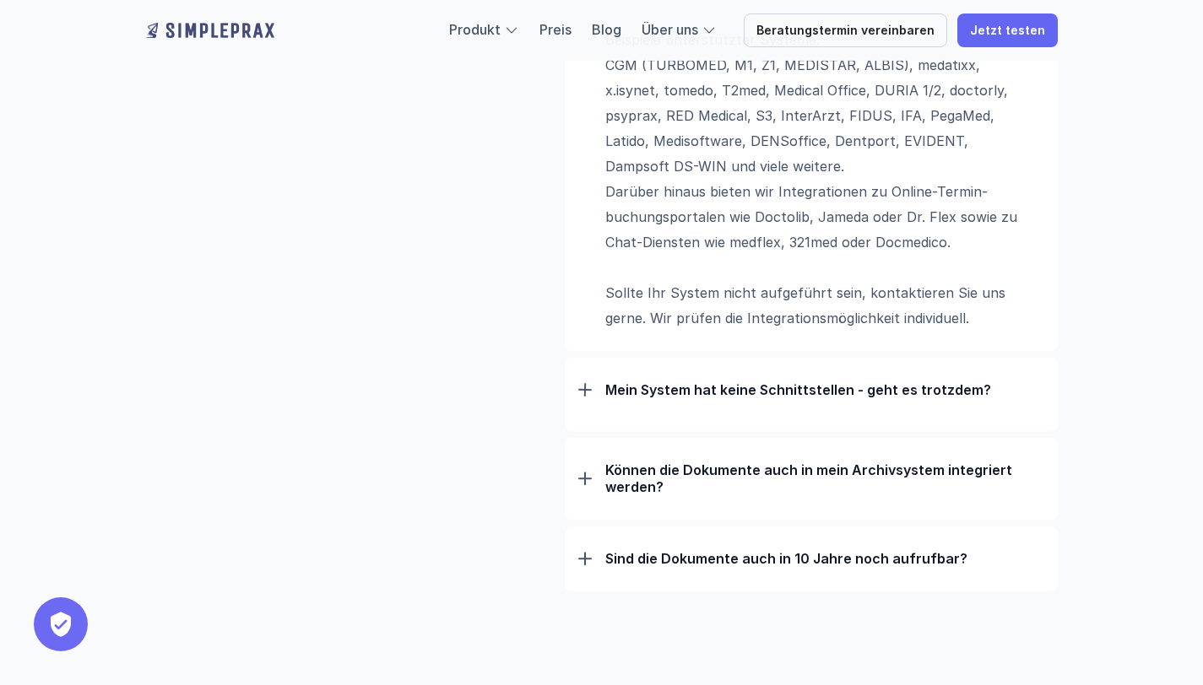
click at [717, 397] on p "Mein System hat keine Schnittstellen - geht es trotzdem?" at bounding box center [824, 389] width 439 height 17
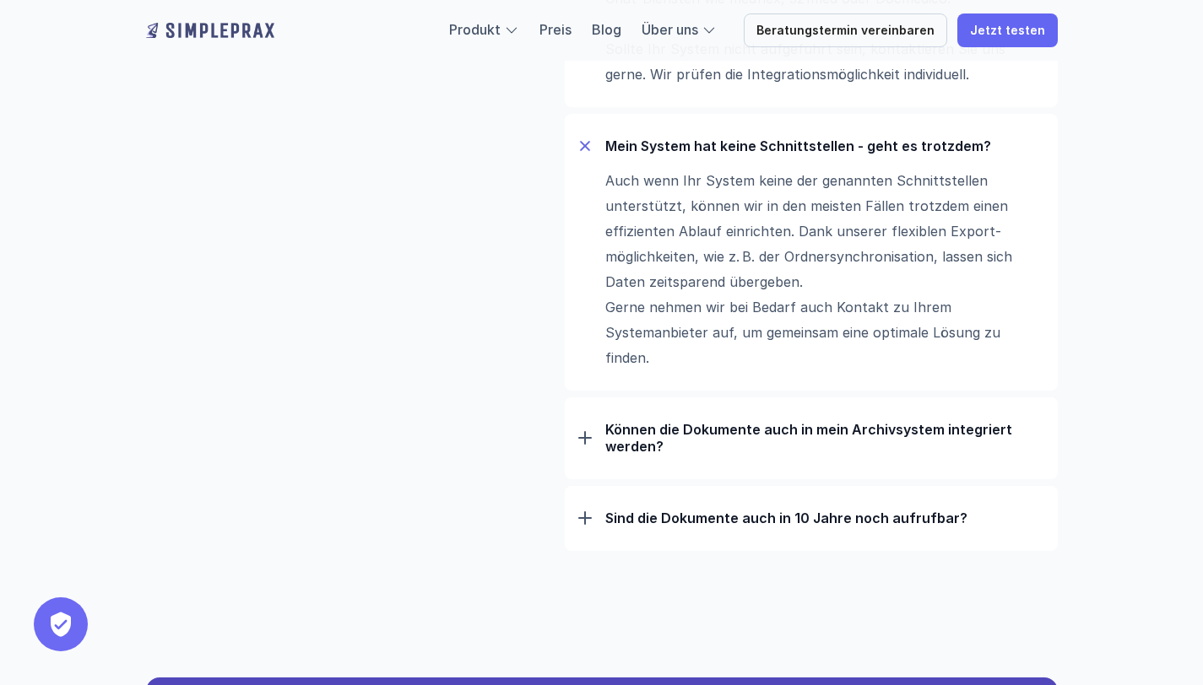
scroll to position [1645, 0]
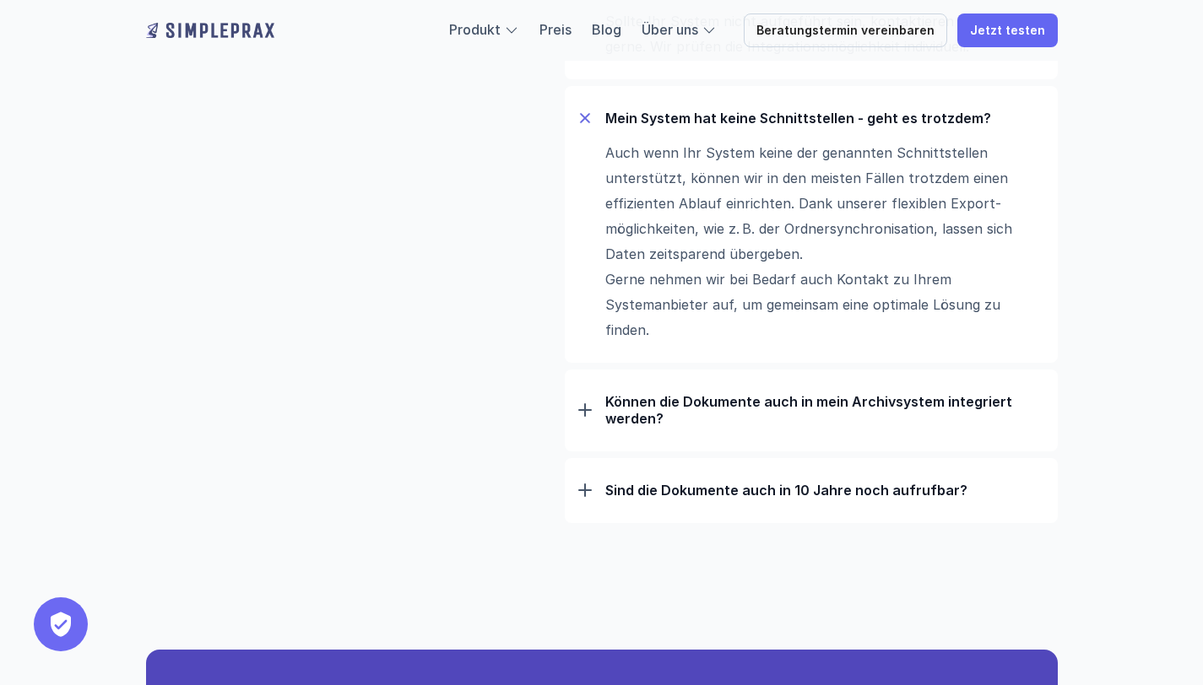
click at [787, 408] on p "Können die Dokumente auch in mein Archivsystem integriert werden?" at bounding box center [824, 410] width 439 height 34
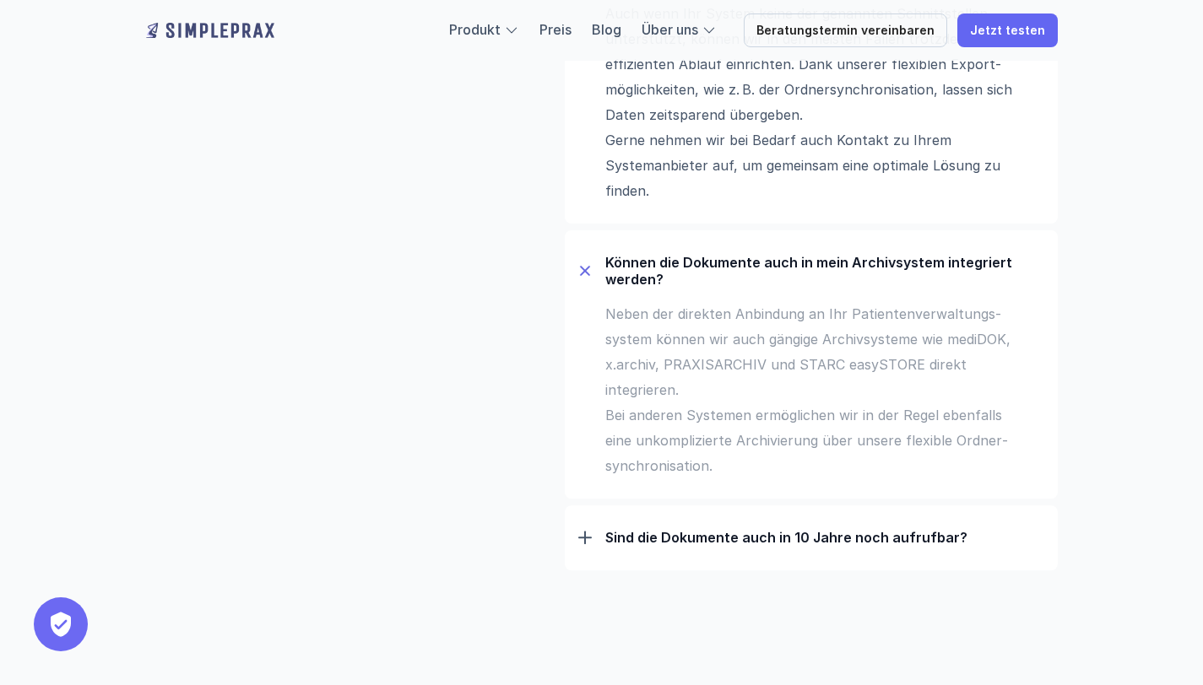
scroll to position [1793, 0]
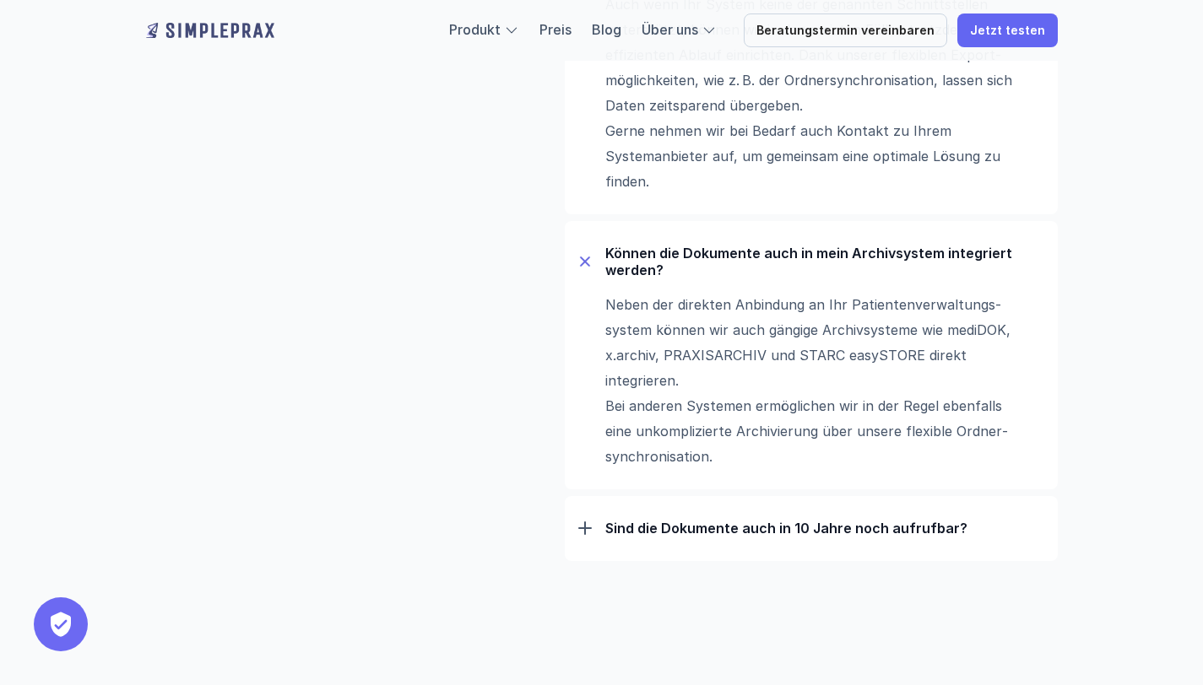
click at [819, 258] on p "Können die Dokumente auch in mein Archivsystem integriert werden?" at bounding box center [824, 262] width 439 height 34
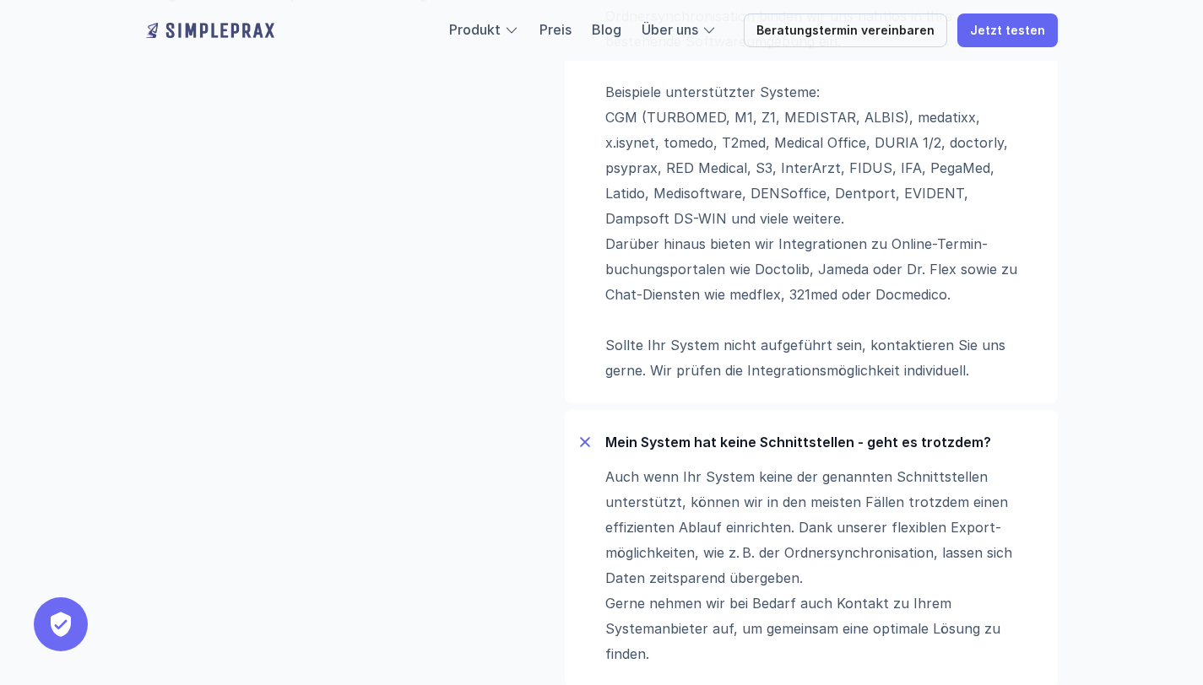
scroll to position [1339, 0]
